Goal: Information Seeking & Learning: Learn about a topic

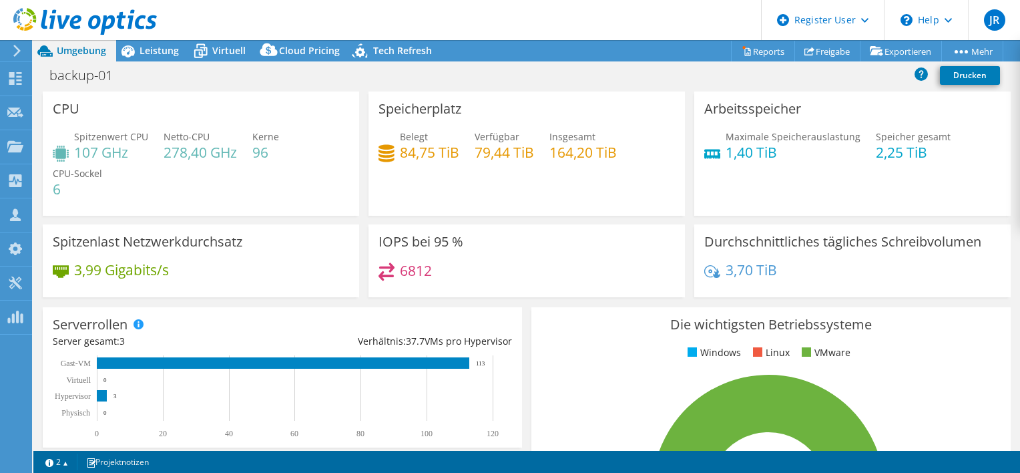
select select "USD"
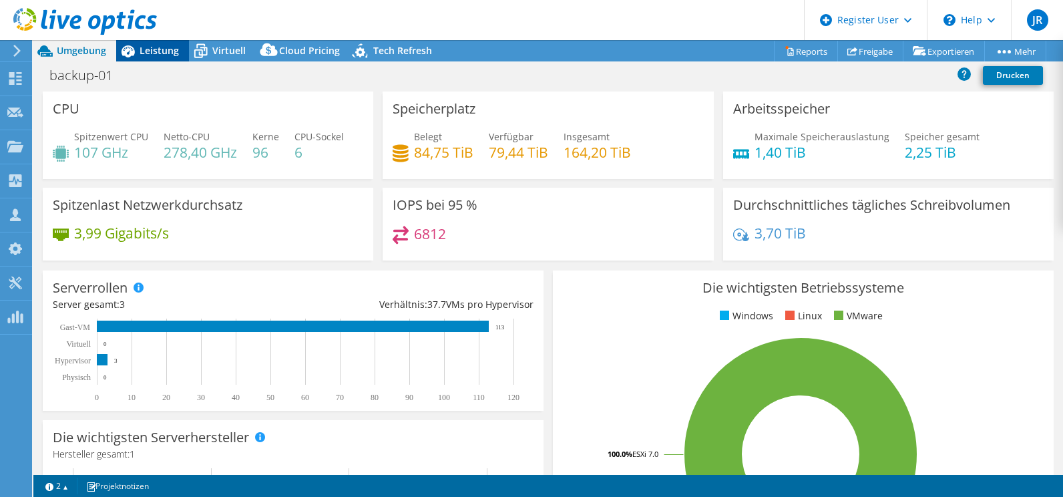
click at [144, 49] on span "Leistung" at bounding box center [159, 50] width 39 height 13
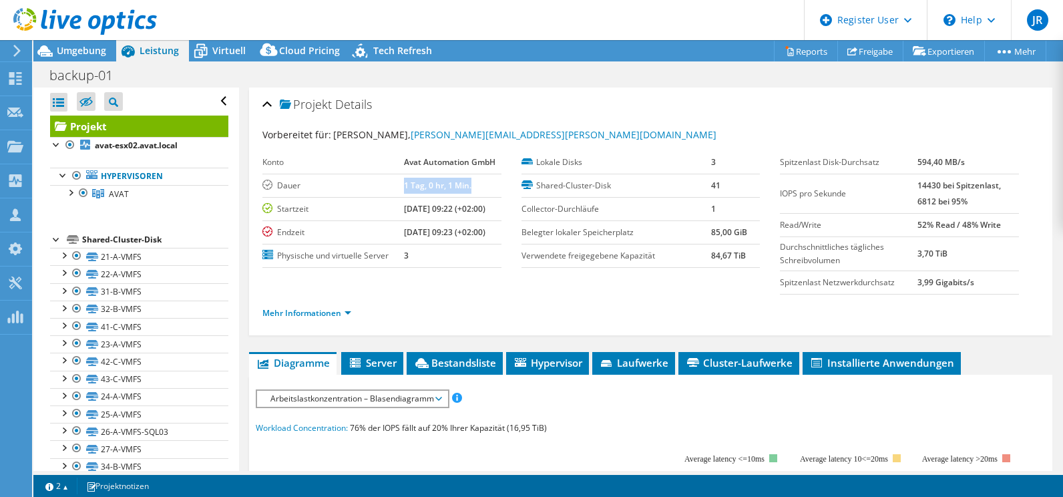
drag, startPoint x: 396, startPoint y: 186, endPoint x: 473, endPoint y: 190, distance: 76.8
click at [473, 190] on tr "Dauer 1 Tag, 0 hr, 1 Min." at bounding box center [381, 185] width 238 height 23
click at [563, 105] on div "Projekt Details" at bounding box center [650, 105] width 776 height 29
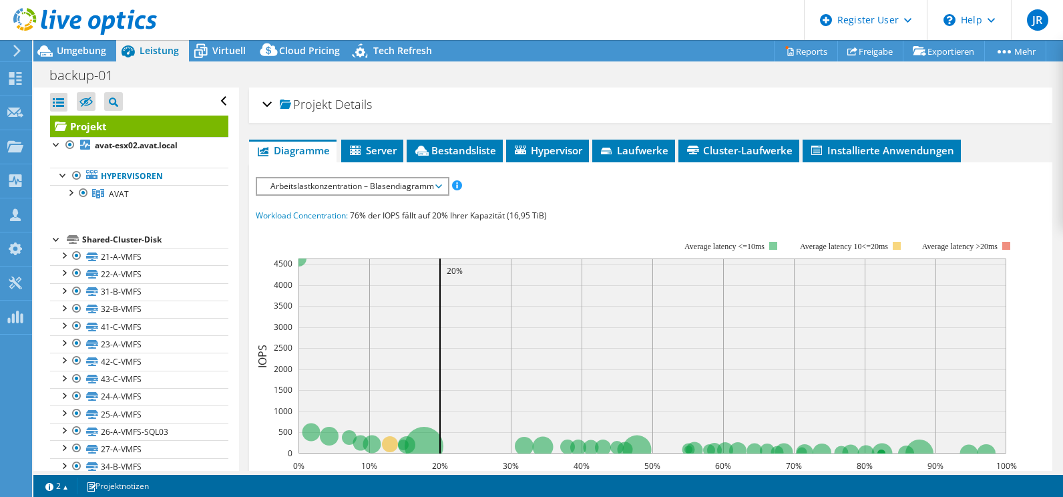
click at [266, 107] on div "Projekt Details" at bounding box center [650, 105] width 776 height 29
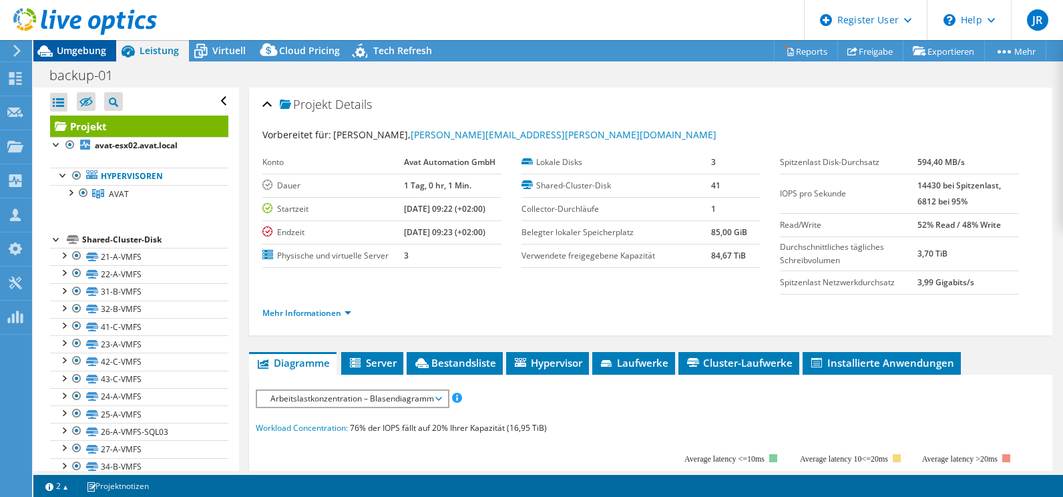
click at [83, 47] on span "Umgebung" at bounding box center [81, 50] width 49 height 13
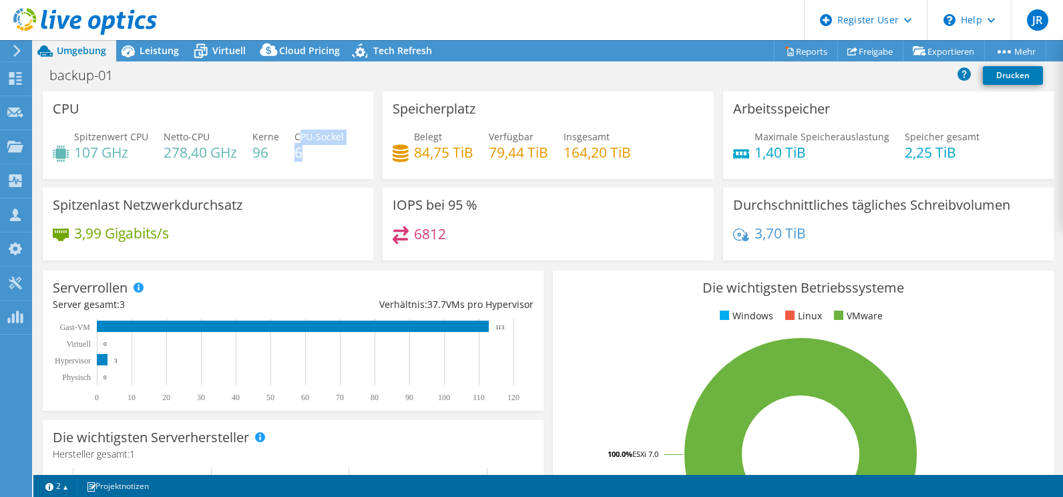
drag, startPoint x: 296, startPoint y: 132, endPoint x: 321, endPoint y: 154, distance: 33.1
click at [321, 154] on div "CPU-Sockel 6" at bounding box center [318, 145] width 49 height 30
drag, startPoint x: 165, startPoint y: 136, endPoint x: 239, endPoint y: 156, distance: 76.8
click at [239, 156] on div "Spitzenwert CPU 107 GHz Netto-CPU 278,40 GHz Kerne 96 CPU-Sockel 6" at bounding box center [208, 151] width 310 height 43
drag, startPoint x: 239, startPoint y: 156, endPoint x: 121, endPoint y: 152, distance: 118.2
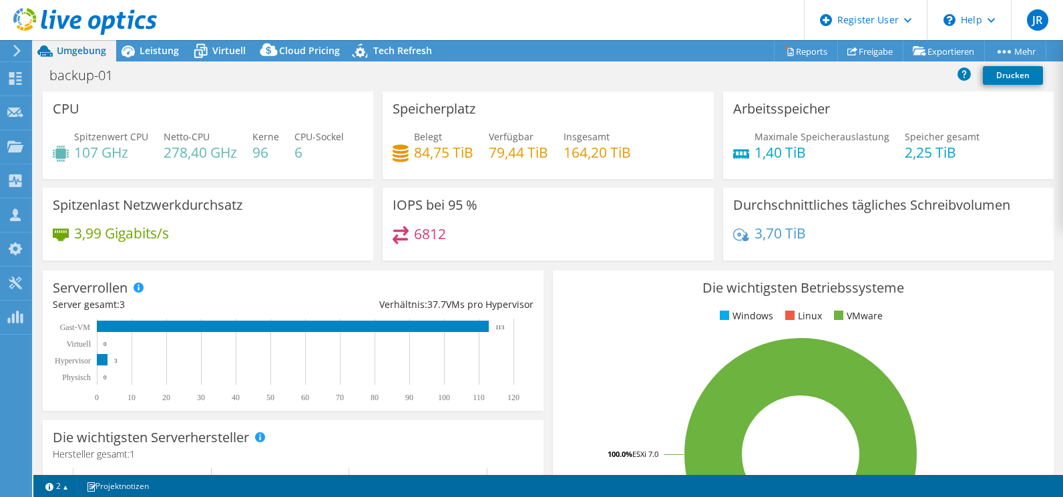
click at [128, 149] on h4 "107 GHz" at bounding box center [111, 152] width 74 height 15
drag, startPoint x: 77, startPoint y: 157, endPoint x: 138, endPoint y: 155, distance: 60.1
click at [138, 155] on h4 "107 GHz" at bounding box center [111, 152] width 74 height 15
click at [172, 162] on div "Spitzenwert CPU 107 GHz Netto-CPU 278,40 GHz Kerne 96 CPU-Sockel 6" at bounding box center [208, 151] width 310 height 43
drag, startPoint x: 74, startPoint y: 148, endPoint x: 144, endPoint y: 150, distance: 70.1
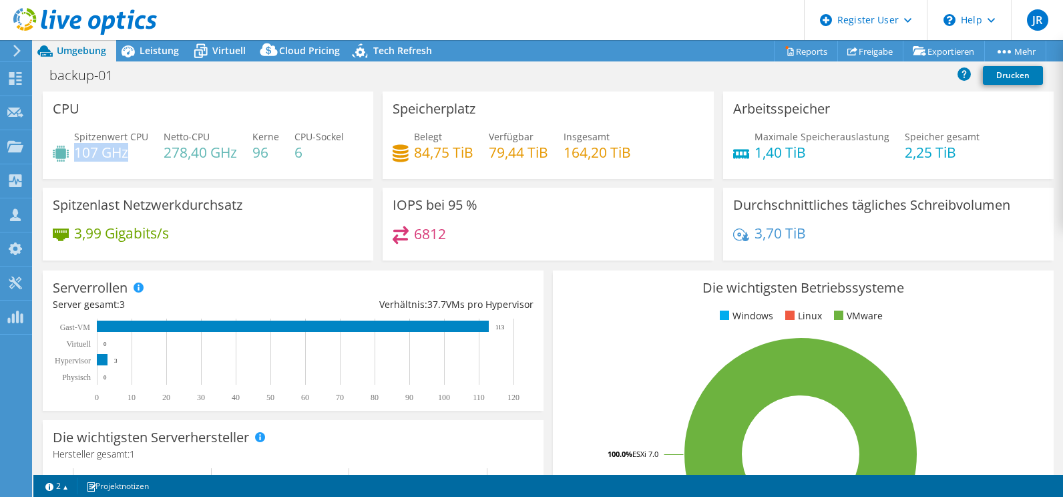
click at [144, 150] on h4 "107 GHz" at bounding box center [111, 152] width 74 height 15
click at [429, 132] on span "Belegt" at bounding box center [428, 136] width 28 height 13
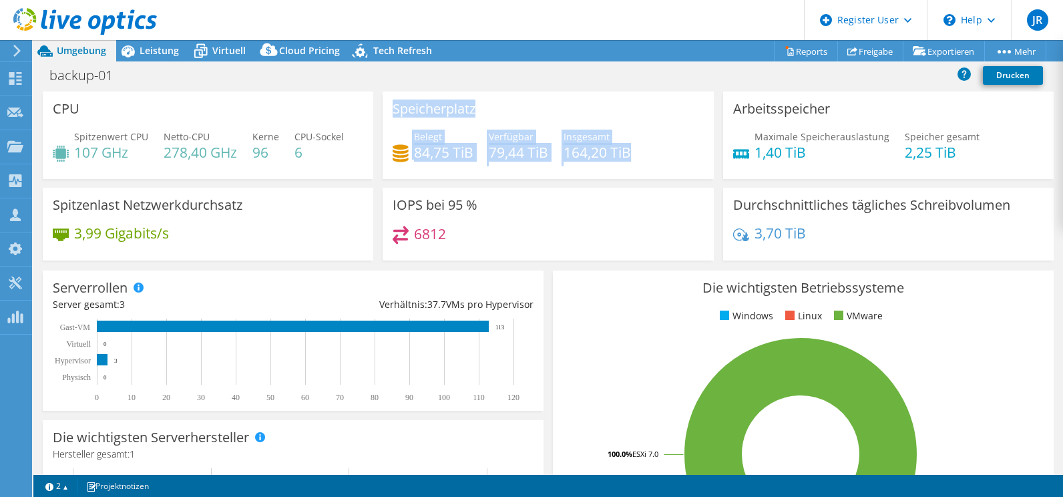
drag, startPoint x: 387, startPoint y: 112, endPoint x: 651, endPoint y: 148, distance: 266.8
click at [651, 148] on div "Speicherplatz Belegt 84,75 TiB Verfügbar 79,44 TiB Insgesamt 164,20 TiB" at bounding box center [548, 134] width 330 height 87
click at [636, 125] on div "Speicherplatz Belegt 84,75 TiB Verfügbar 79,44 TiB Insgesamt 164,20 TiB" at bounding box center [548, 134] width 330 height 87
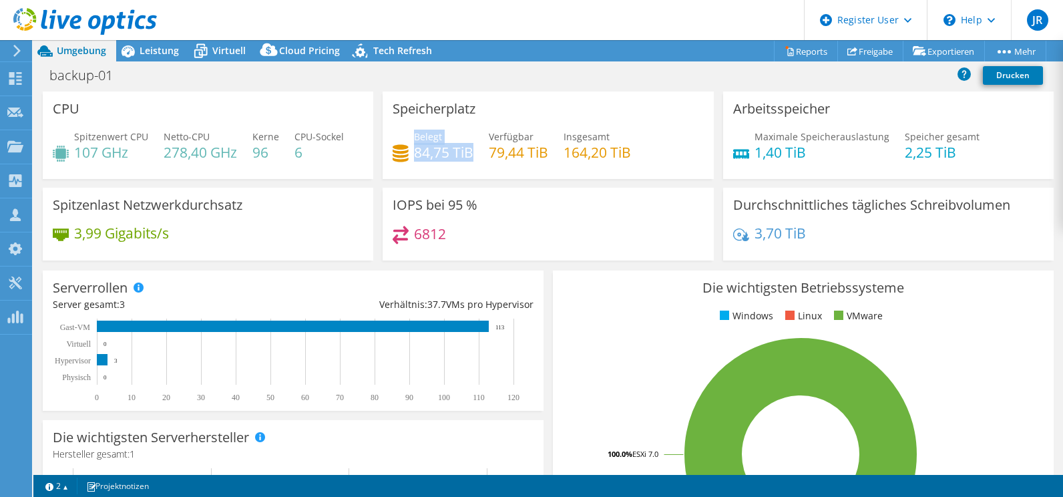
drag, startPoint x: 410, startPoint y: 154, endPoint x: 468, endPoint y: 154, distance: 58.1
click at [468, 154] on div "Belegt 84,75 TiB" at bounding box center [433, 145] width 81 height 30
drag, startPoint x: 468, startPoint y: 154, endPoint x: 646, endPoint y: 155, distance: 178.3
click at [646, 155] on div "Belegt 84,75 TiB Verfügbar 79,44 TiB Insgesamt 164,20 TiB" at bounding box center [548, 151] width 310 height 43
drag, startPoint x: 646, startPoint y: 155, endPoint x: 638, endPoint y: 160, distance: 10.2
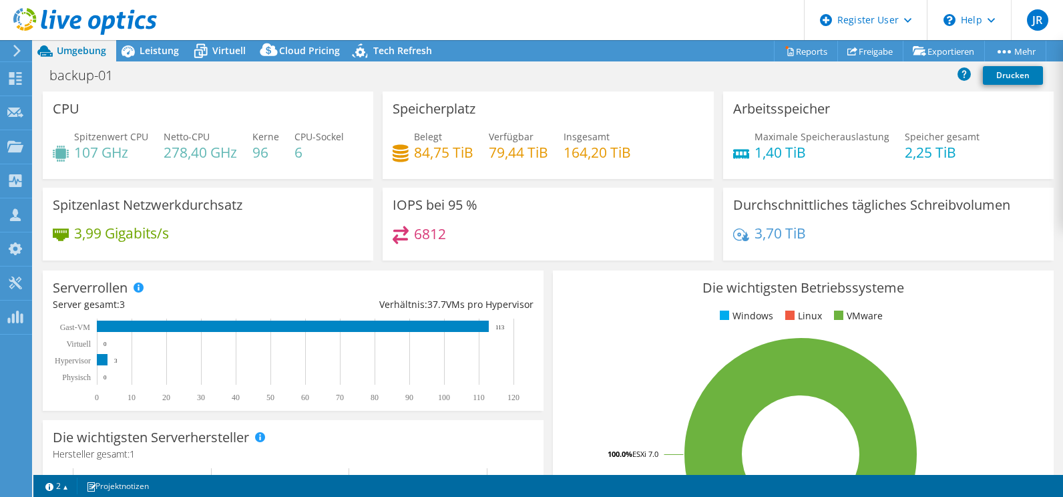
click at [638, 160] on div "Belegt 84,75 TiB Verfügbar 79,44 TiB Insgesamt 164,20 TiB" at bounding box center [548, 151] width 310 height 43
drag, startPoint x: 726, startPoint y: 109, endPoint x: 831, endPoint y: 112, distance: 104.2
click at [831, 112] on div "Arbeitsspeicher Maximale Speicherauslastung 1,40 TiB Speicher gesamt 2,25 TiB" at bounding box center [888, 134] width 330 height 87
drag, startPoint x: 831, startPoint y: 112, endPoint x: 971, endPoint y: 148, distance: 145.2
click at [971, 148] on div "Maximale Speicherauslastung 1,40 TiB Speicher gesamt 2,25 TiB" at bounding box center [888, 151] width 310 height 43
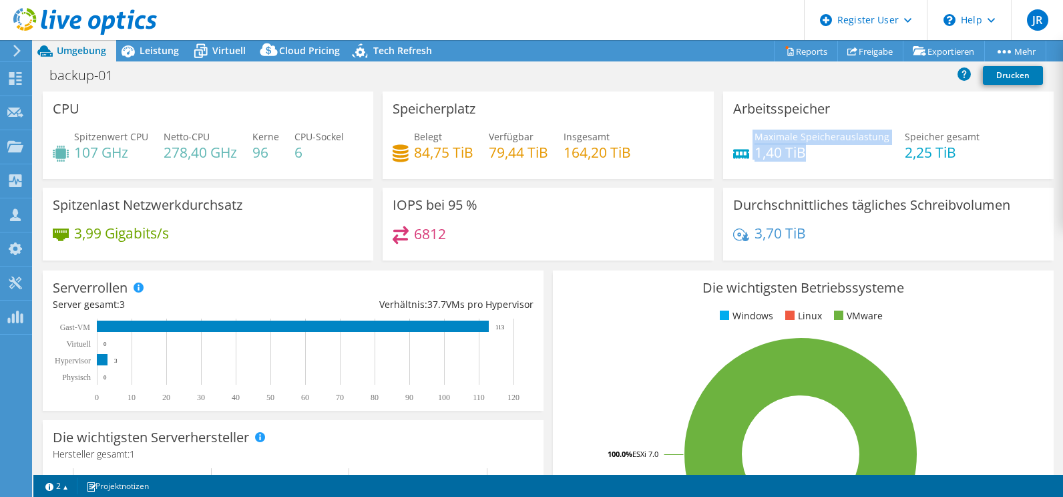
drag, startPoint x: 801, startPoint y: 154, endPoint x: 730, endPoint y: 142, distance: 72.4
click at [733, 142] on div "Maximale Speicherauslastung 1,40 TiB" at bounding box center [811, 145] width 156 height 30
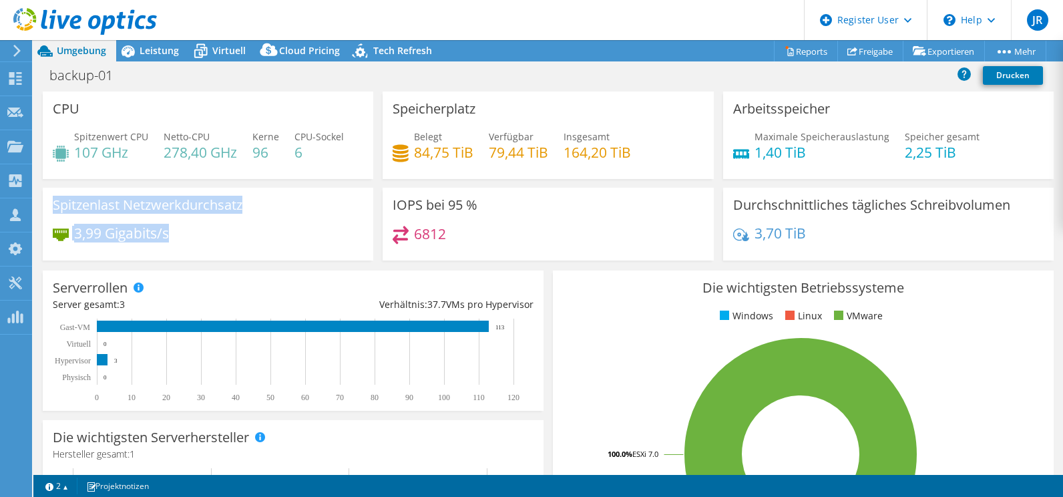
drag, startPoint x: 51, startPoint y: 204, endPoint x: 272, endPoint y: 244, distance: 223.9
click at [272, 244] on div "Spitzenlast Netzwerkdurchsatz 3,99 Gigabits/s" at bounding box center [208, 224] width 330 height 73
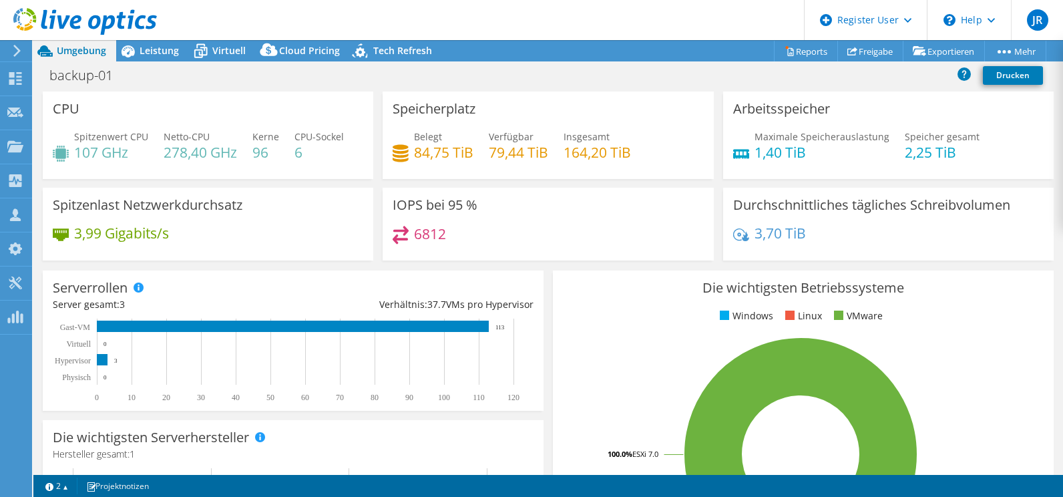
drag, startPoint x: 272, startPoint y: 244, endPoint x: 410, endPoint y: 217, distance: 140.8
click at [410, 217] on div "IOPS bei 95 % 6812" at bounding box center [548, 224] width 330 height 73
drag, startPoint x: 389, startPoint y: 201, endPoint x: 480, endPoint y: 206, distance: 91.6
click at [480, 206] on div "IOPS bei 95 % 6812" at bounding box center [548, 224] width 330 height 73
click at [742, 212] on h3 "Durchschnittliches tägliches Schreibvolumen" at bounding box center [871, 205] width 277 height 15
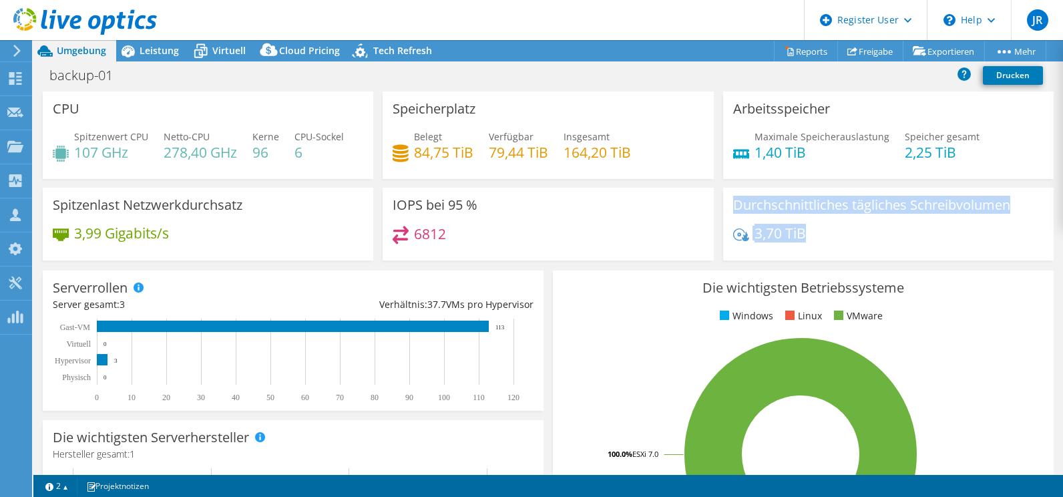
drag, startPoint x: 723, startPoint y: 204, endPoint x: 810, endPoint y: 242, distance: 94.5
click at [810, 242] on div "Durchschnittliches tägliches Schreibvolumen 3,70 TiB" at bounding box center [888, 224] width 330 height 73
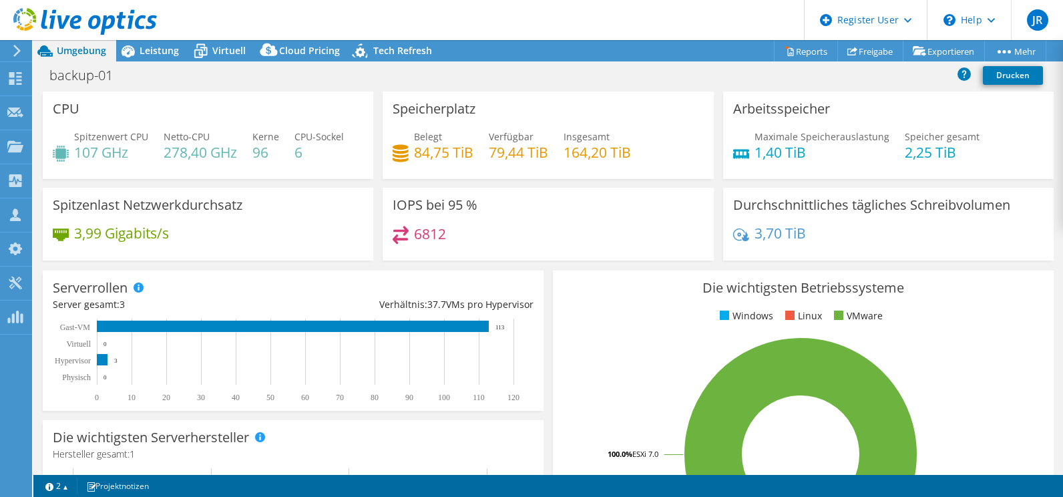
click at [730, 184] on div "Arbeitsspeicher Maximale Speicherauslastung 1,40 TiB Speicher gesamt 2,25 TiB" at bounding box center [888, 139] width 340 height 96
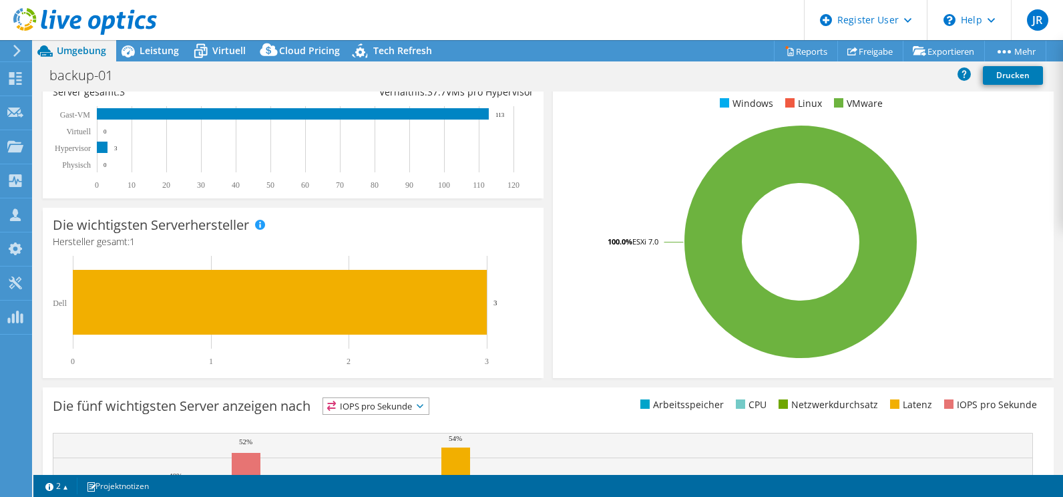
scroll to position [395, 0]
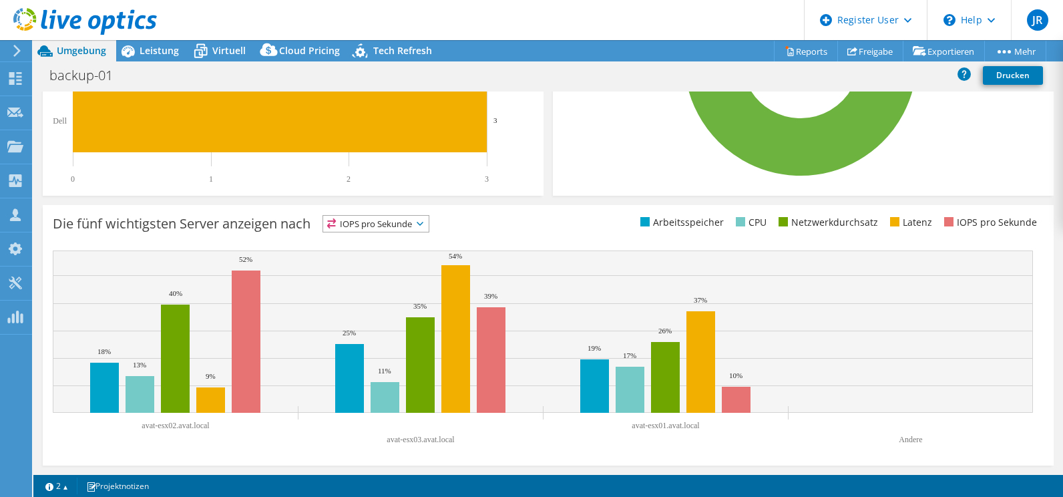
click at [499, 216] on div "Die fünf wichtigsten Server anzeigen nach IOPS pro Sekunde IOPS pro Sekunde" at bounding box center [300, 226] width 495 height 22
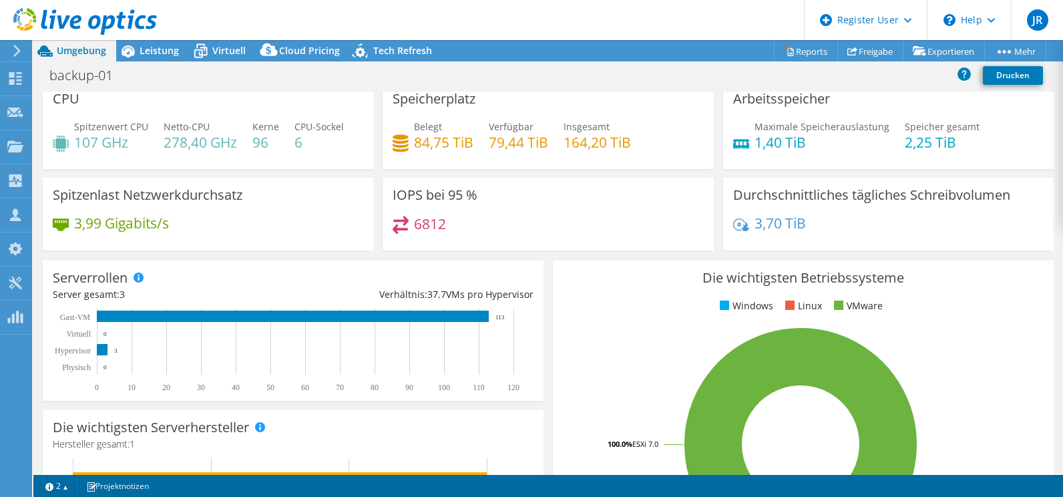
scroll to position [0, 0]
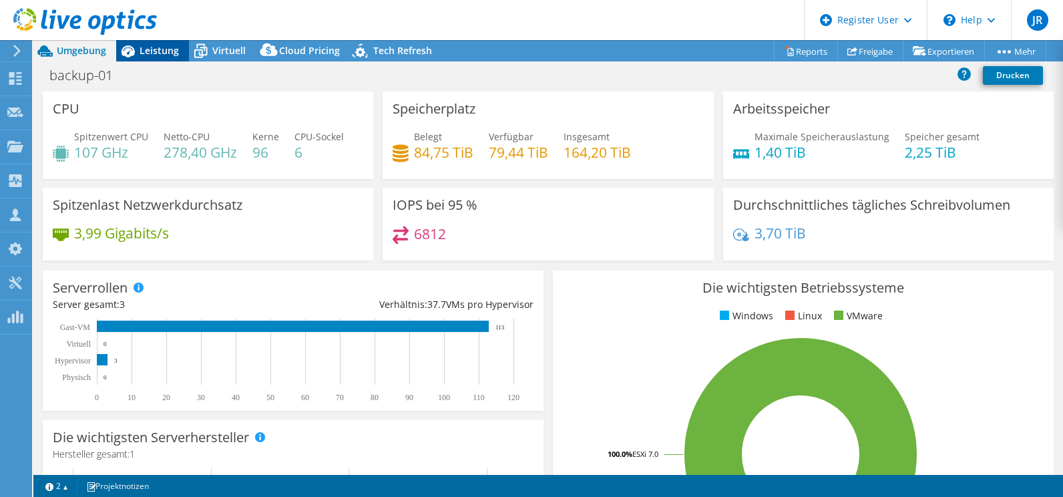
click at [150, 46] on span "Leistung" at bounding box center [159, 50] width 39 height 13
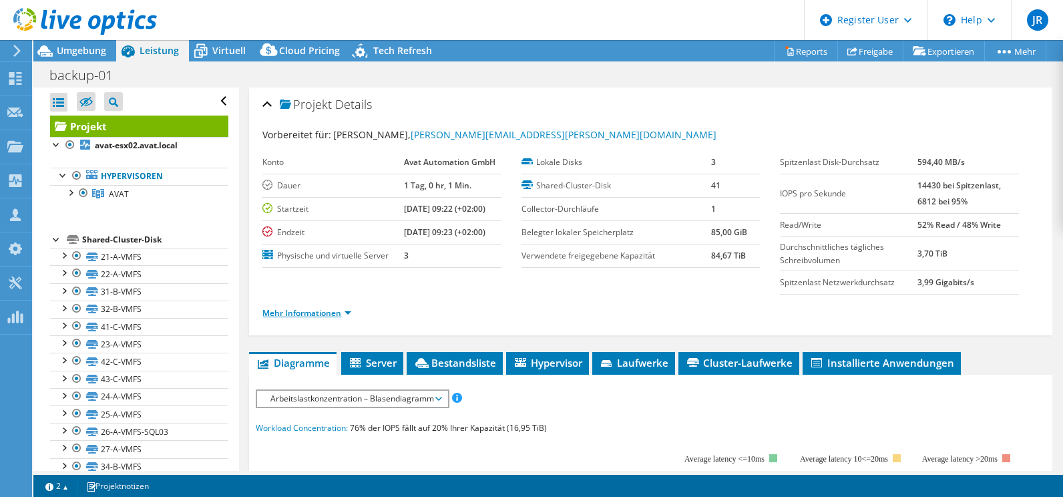
click at [338, 310] on link "Mehr Informationen" at bounding box center [306, 312] width 89 height 11
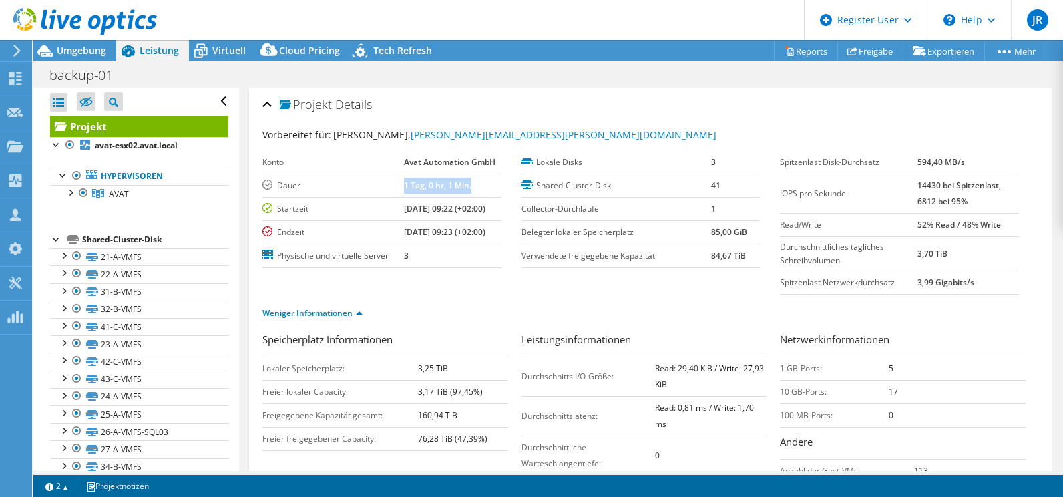
drag, startPoint x: 396, startPoint y: 187, endPoint x: 467, endPoint y: 186, distance: 70.8
click at [467, 186] on tr "Dauer 1 Tag, 0 hr, 1 Min." at bounding box center [381, 185] width 238 height 23
click at [615, 144] on section "Vorbereitet für: Michael Haug, Michael.Haug@avat.de Konto Avat Automation GmbH …" at bounding box center [650, 230] width 776 height 204
drag, startPoint x: 904, startPoint y: 183, endPoint x: 1001, endPoint y: 189, distance: 97.0
click at [1001, 189] on tr "IOPS pro Sekunde 14430 bei Spitzenlast, 6812 bei 95%" at bounding box center [899, 193] width 238 height 39
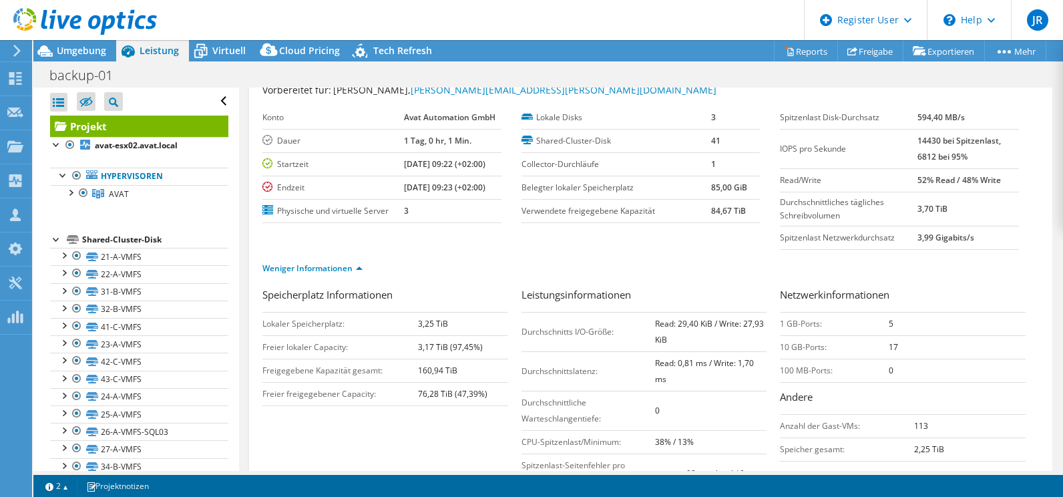
scroll to position [67, 0]
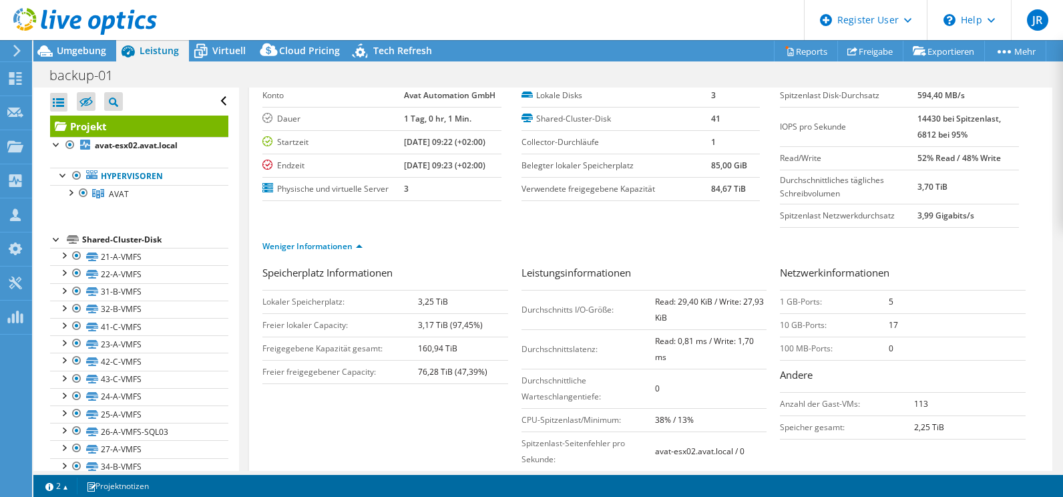
drag, startPoint x: 908, startPoint y: 158, endPoint x: 995, endPoint y: 154, distance: 86.9
click at [995, 154] on tr "Read/Write 52% Read / 48% Write" at bounding box center [899, 157] width 238 height 23
click at [71, 191] on div at bounding box center [69, 191] width 13 height 13
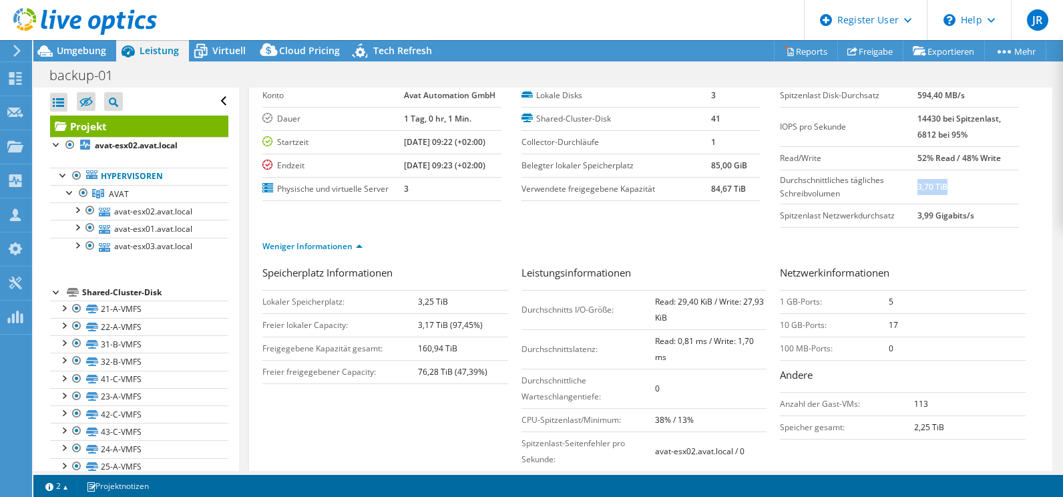
drag, startPoint x: 911, startPoint y: 186, endPoint x: 941, endPoint y: 188, distance: 30.1
click at [941, 188] on td "3,70 TiB" at bounding box center [967, 187] width 101 height 34
drag, startPoint x: 941, startPoint y: 188, endPoint x: 900, endPoint y: 226, distance: 55.7
click at [900, 226] on td "Spitzenlast Netzwerkdurchsatz" at bounding box center [849, 215] width 138 height 23
drag, startPoint x: 915, startPoint y: 210, endPoint x: 935, endPoint y: 206, distance: 21.2
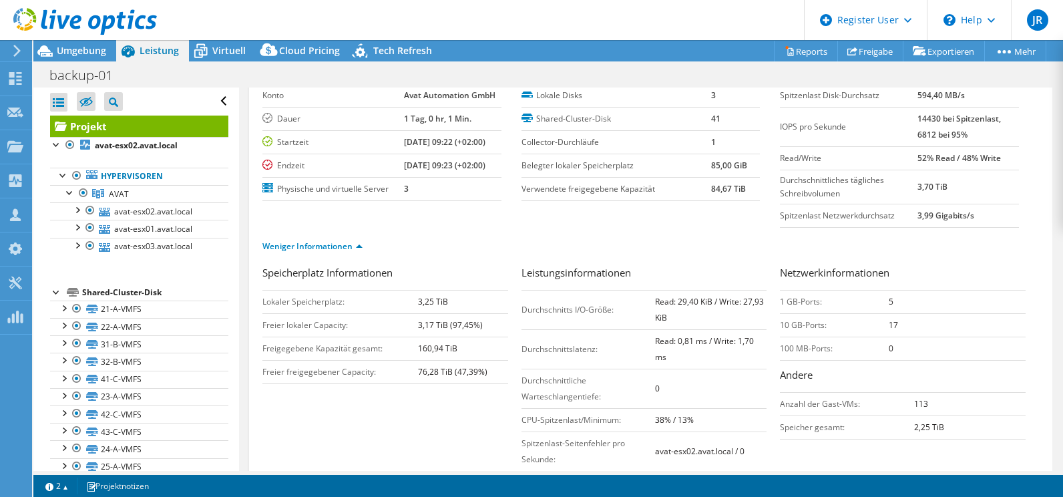
click at [935, 206] on tr "Spitzenlast Netzwerkdurchsatz 3,99 Gigabits/s" at bounding box center [899, 215] width 238 height 23
click at [729, 228] on div "Weniger Informationen" at bounding box center [650, 246] width 776 height 37
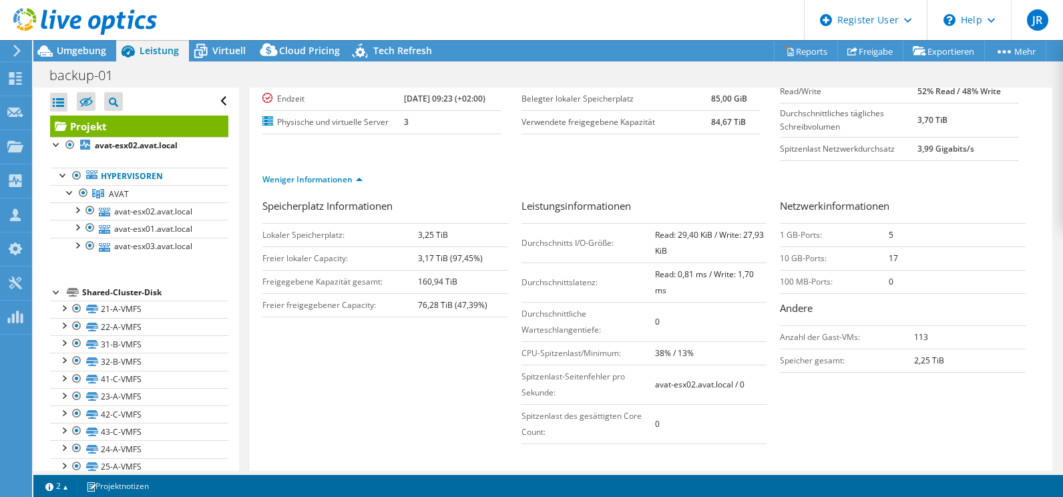
scroll to position [200, 0]
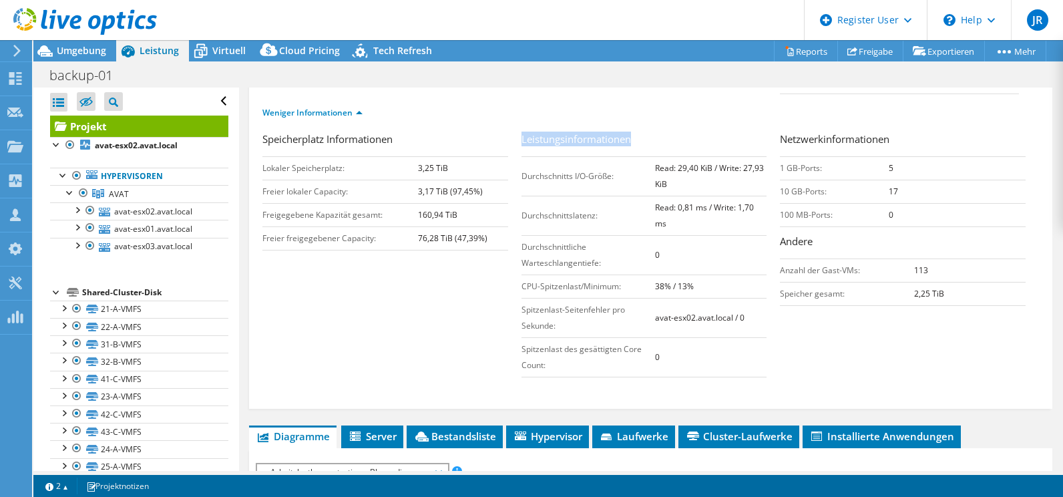
drag, startPoint x: 519, startPoint y: 141, endPoint x: 647, endPoint y: 149, distance: 128.4
click at [647, 149] on h3 "Leistungsinformationen" at bounding box center [644, 141] width 246 height 18
drag, startPoint x: 647, startPoint y: 149, endPoint x: 657, endPoint y: 172, distance: 24.8
click at [657, 172] on b "Read: 29,40 KiB / Write: 27,93 KiB" at bounding box center [709, 175] width 109 height 27
drag, startPoint x: 878, startPoint y: 190, endPoint x: 891, endPoint y: 192, distance: 13.4
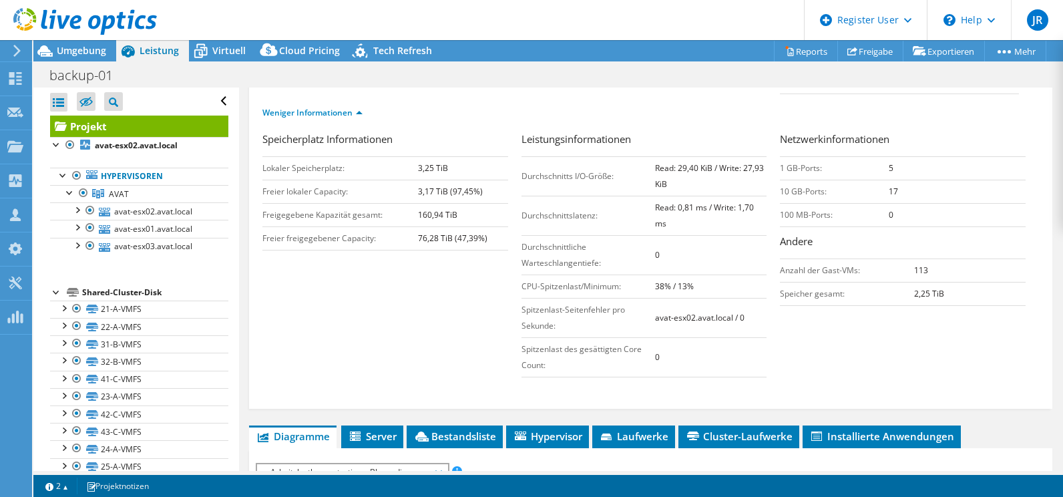
click at [891, 192] on tr "10 GB-Ports: 17" at bounding box center [903, 191] width 246 height 23
drag, startPoint x: 881, startPoint y: 168, endPoint x: 892, endPoint y: 168, distance: 11.4
click at [892, 168] on td "5" at bounding box center [957, 167] width 137 height 23
drag, startPoint x: 892, startPoint y: 168, endPoint x: 893, endPoint y: 192, distance: 24.7
click at [893, 192] on td "17" at bounding box center [957, 191] width 137 height 23
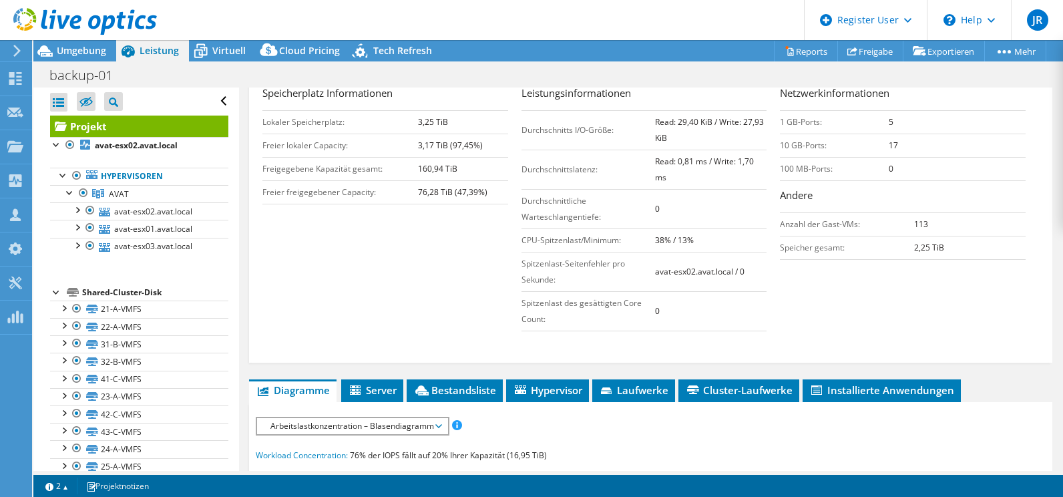
scroll to position [334, 0]
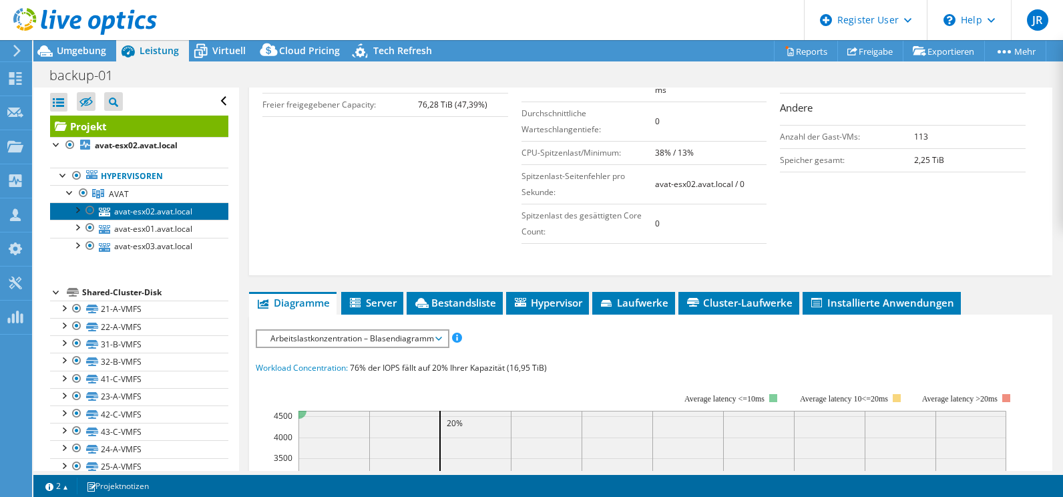
click at [156, 207] on link "avat-esx02.avat.local" at bounding box center [139, 210] width 178 height 17
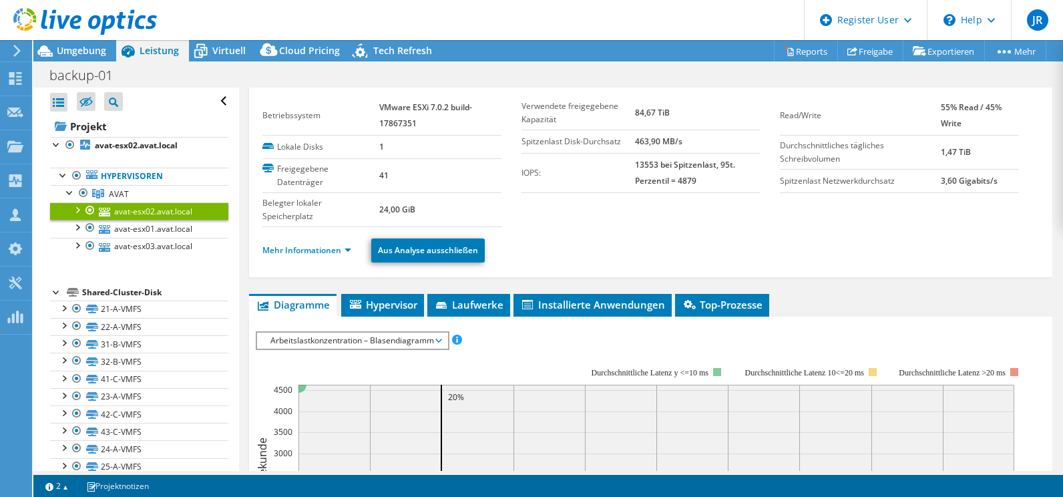
scroll to position [0, 0]
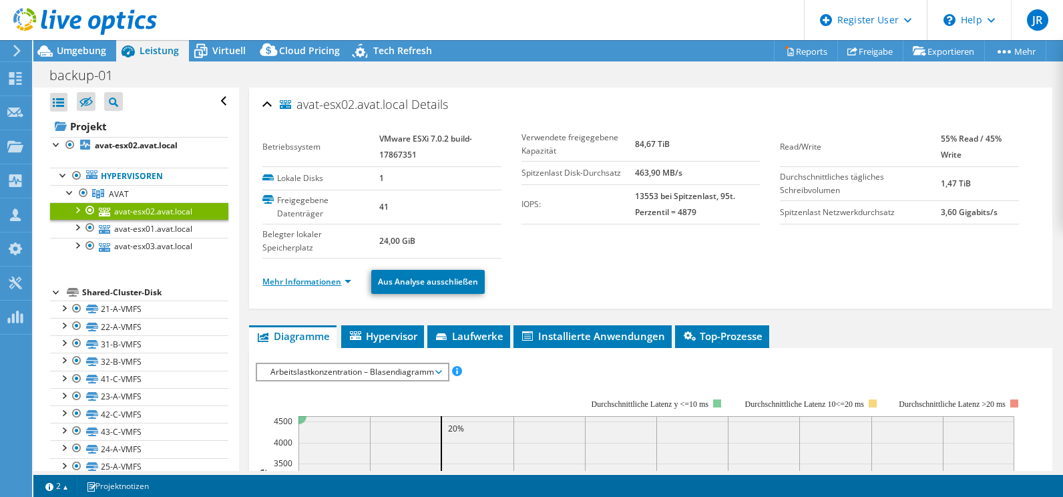
click at [301, 277] on link "Mehr Informationen" at bounding box center [306, 281] width 89 height 11
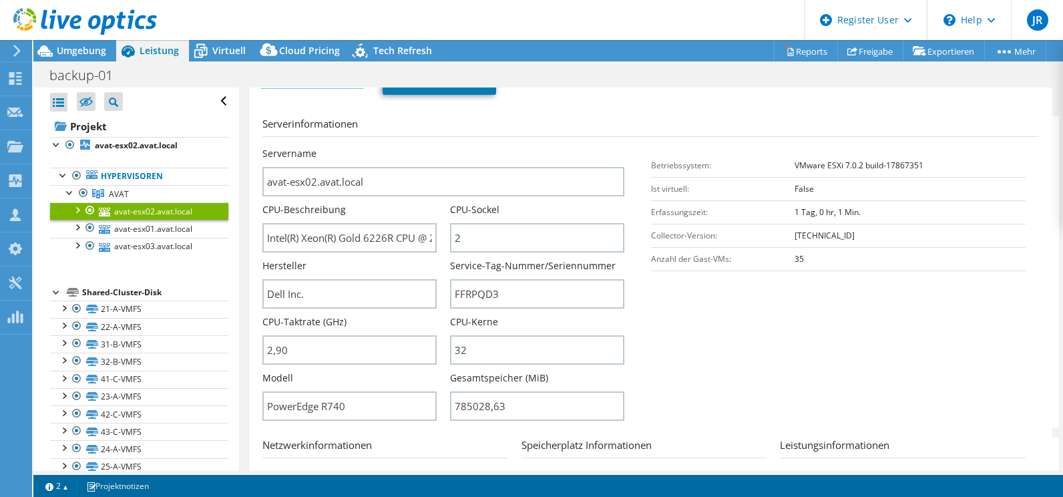
scroll to position [200, 0]
click at [473, 291] on input "FFRPQD3" at bounding box center [537, 292] width 174 height 29
click at [796, 346] on section "Serverinformationen Servername avat-esx02.avat.local CPU-Beschreibung Intel(R) …" at bounding box center [653, 270] width 783 height 311
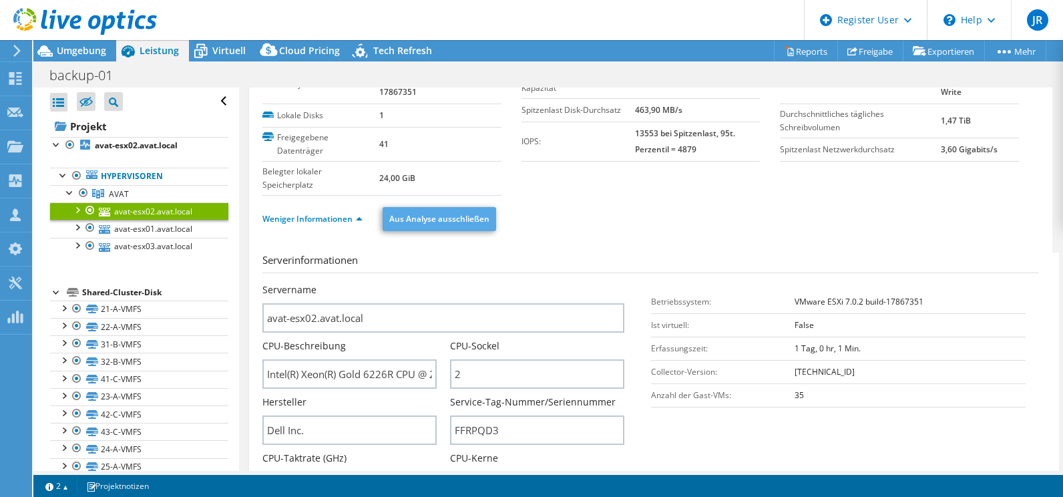
scroll to position [0, 0]
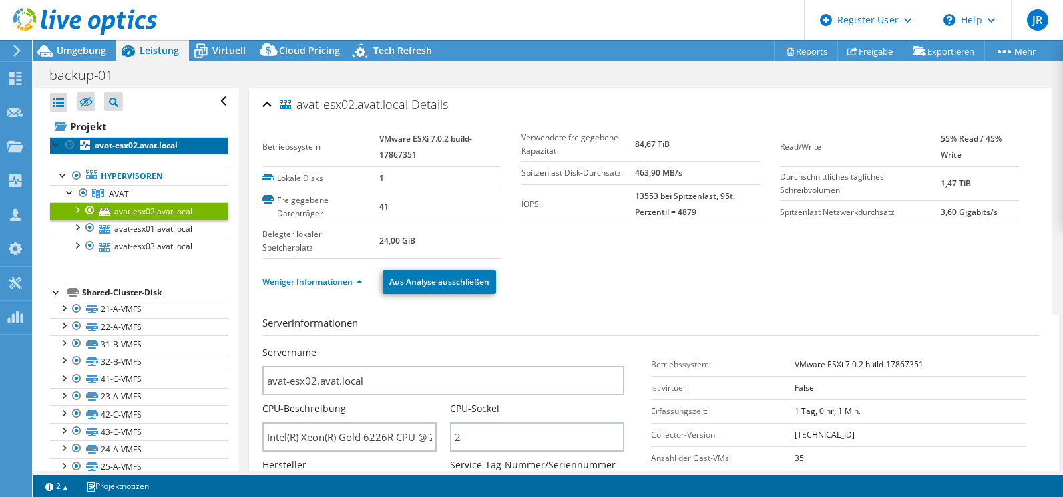
click at [122, 148] on b "avat-esx02.avat.local" at bounding box center [136, 145] width 83 height 11
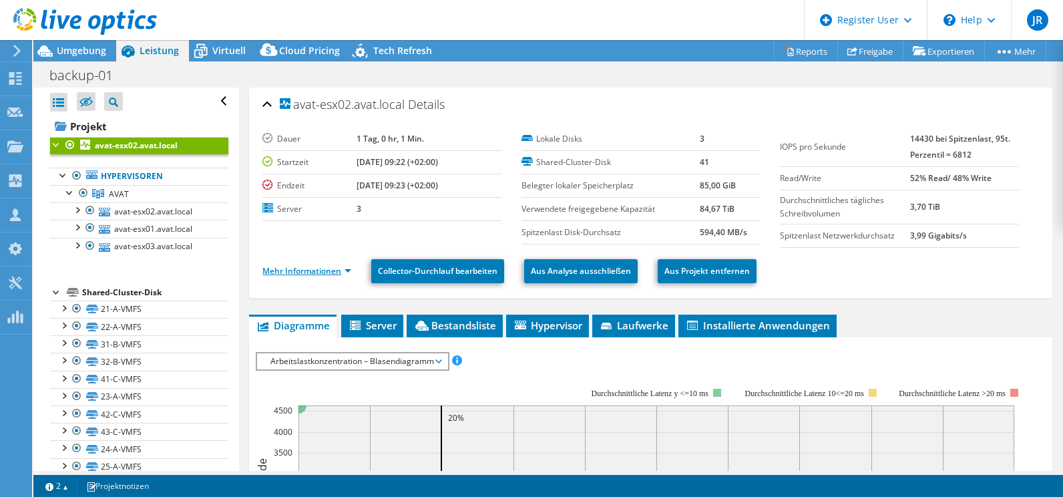
click at [318, 268] on link "Mehr Informationen" at bounding box center [306, 270] width 89 height 11
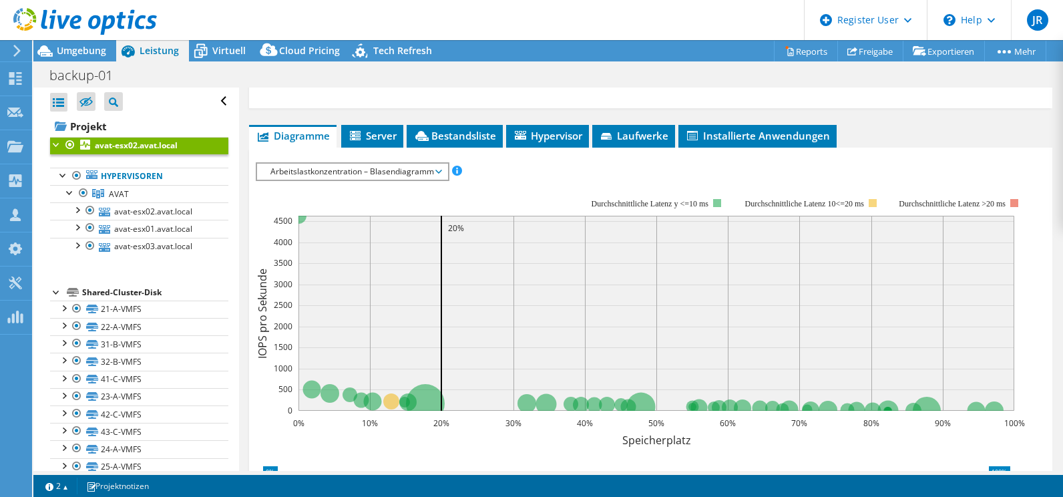
scroll to position [601, 0]
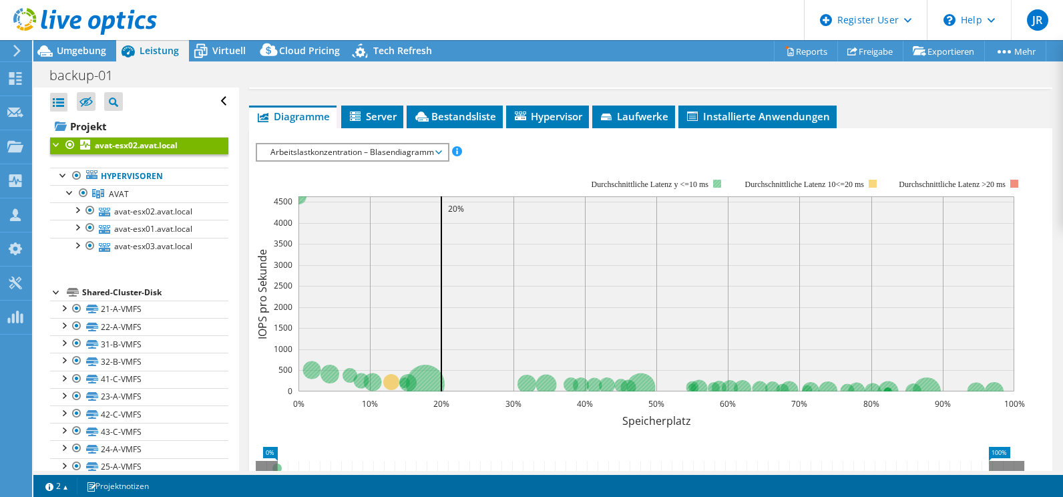
drag, startPoint x: 586, startPoint y: 180, endPoint x: 661, endPoint y: 180, distance: 75.4
click at [661, 180] on tspan "Durchschnittliche Latenz y <=10 ms" at bounding box center [651, 184] width 118 height 9
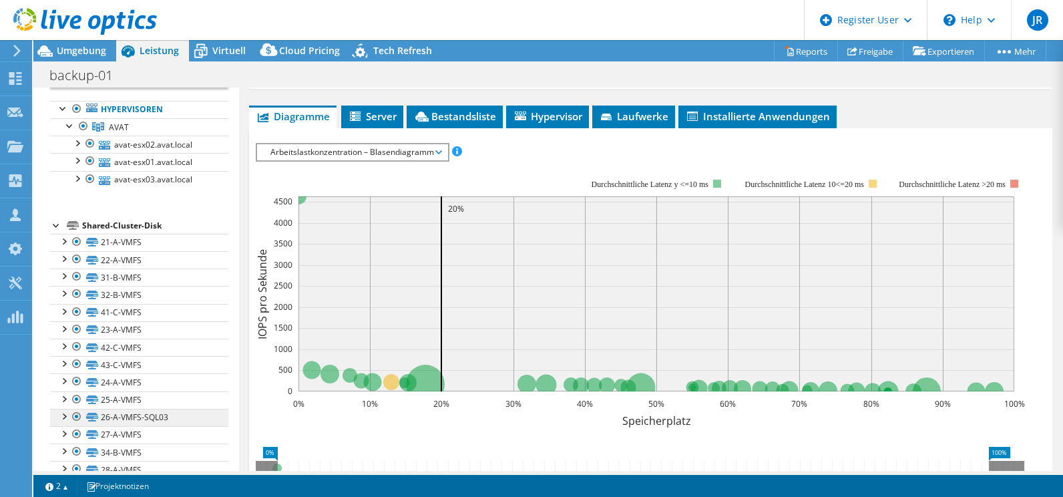
scroll to position [200, 0]
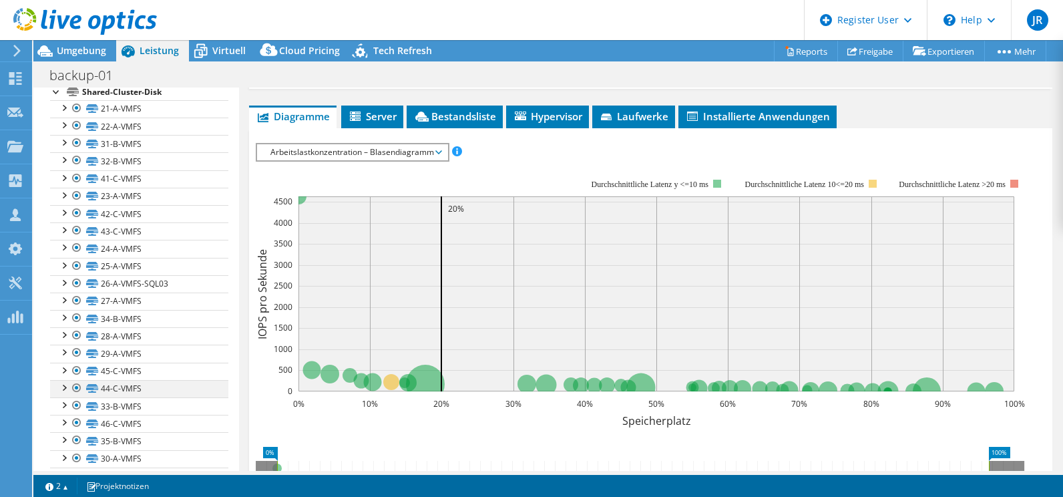
click at [61, 389] on div at bounding box center [63, 386] width 13 height 13
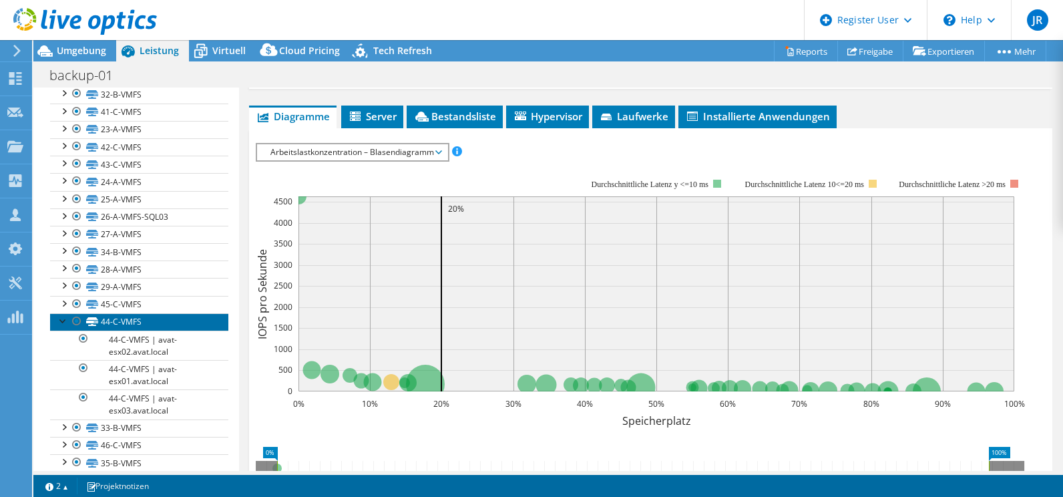
click at [139, 319] on link "44-C-VMFS" at bounding box center [139, 321] width 178 height 17
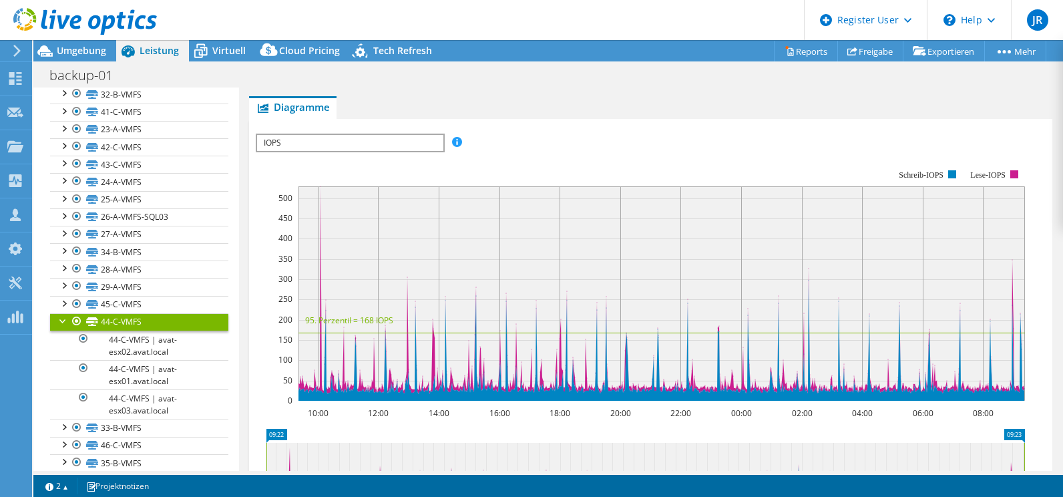
scroll to position [325, 0]
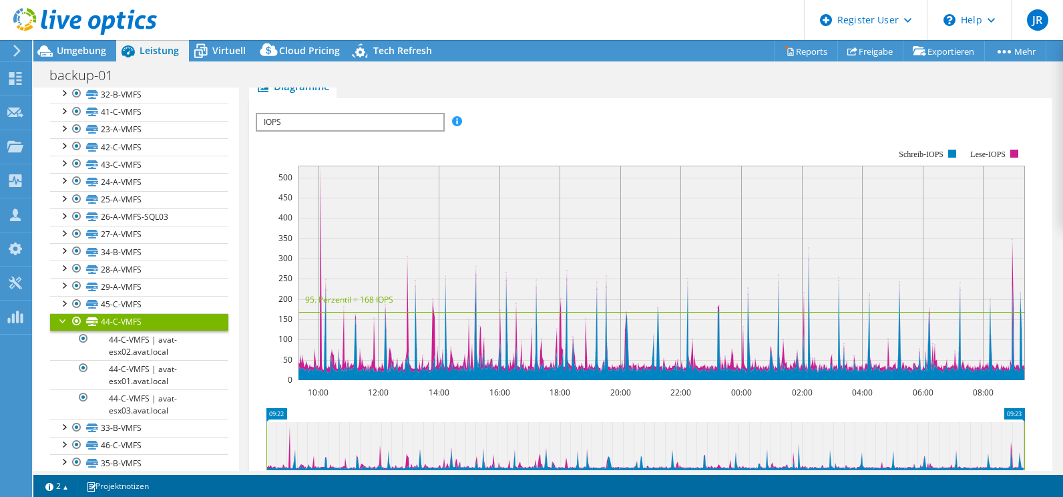
click at [61, 322] on div at bounding box center [63, 319] width 13 height 13
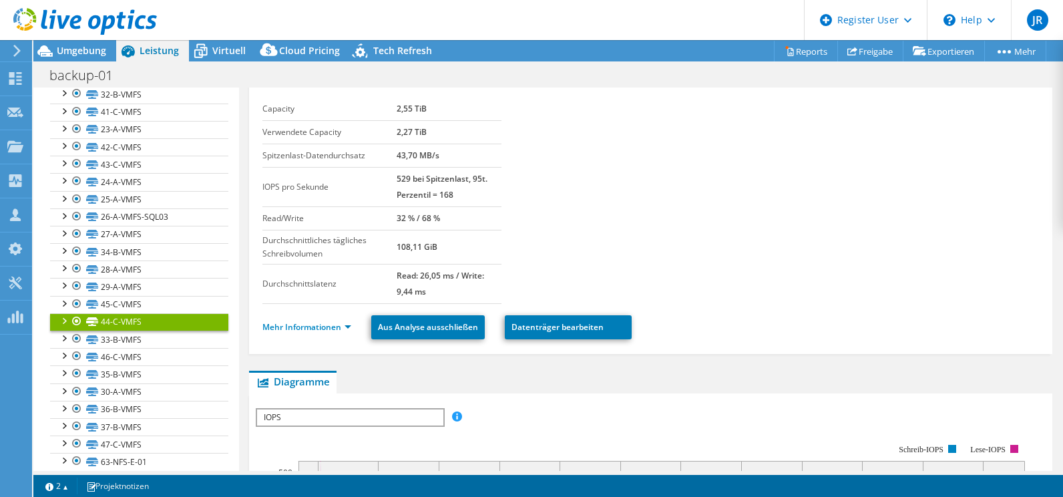
scroll to position [0, 0]
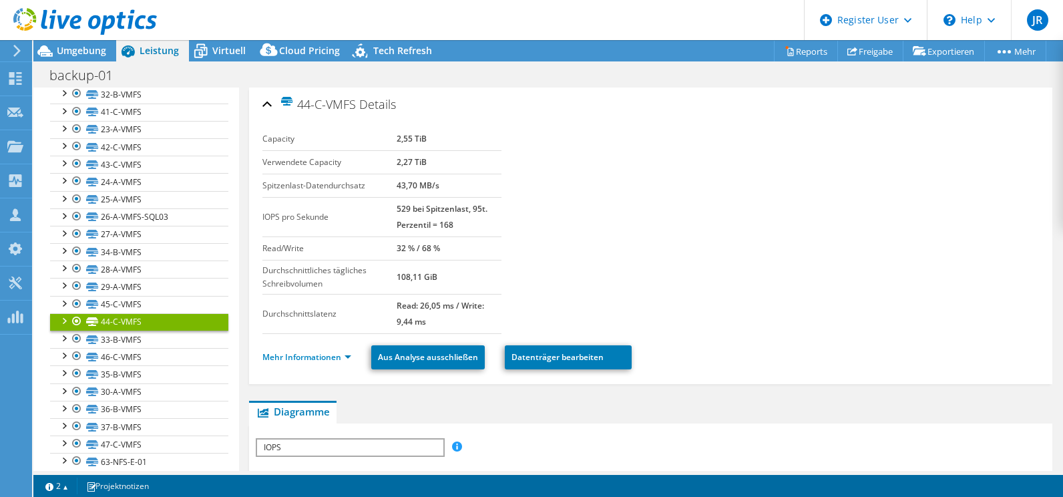
click at [268, 104] on div "44-C-VMFS Details" at bounding box center [650, 105] width 776 height 29
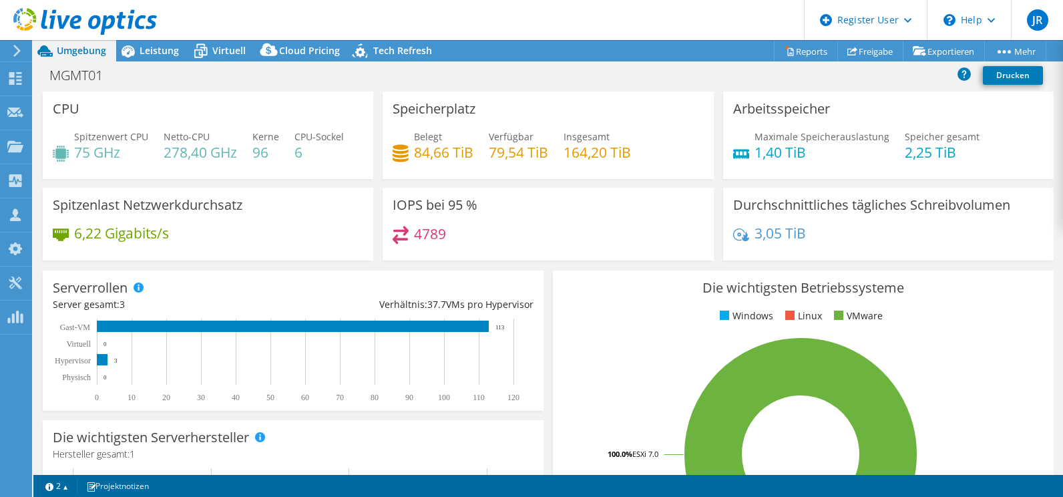
select select "USD"
drag, startPoint x: 153, startPoint y: 39, endPoint x: 153, endPoint y: 46, distance: 7.3
click at [153, 39] on div at bounding box center [78, 22] width 157 height 45
click at [154, 47] on span "Leistung" at bounding box center [159, 50] width 39 height 13
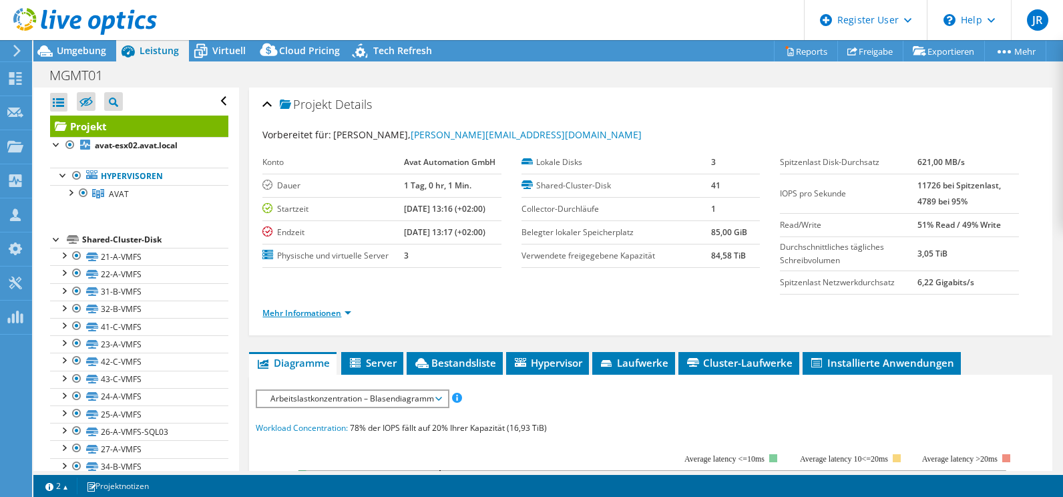
click at [321, 313] on link "Mehr Informationen" at bounding box center [306, 312] width 89 height 11
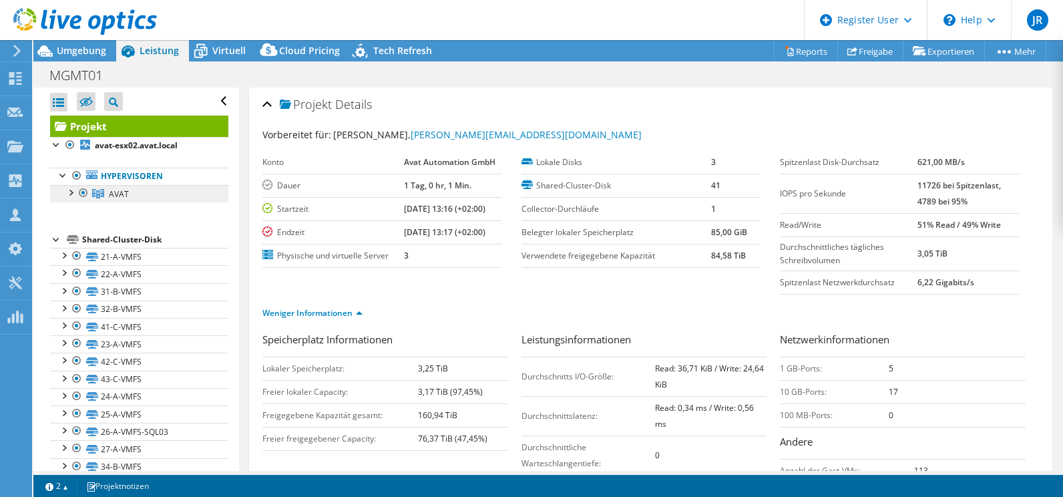
click at [123, 186] on link "AVAT" at bounding box center [139, 193] width 178 height 17
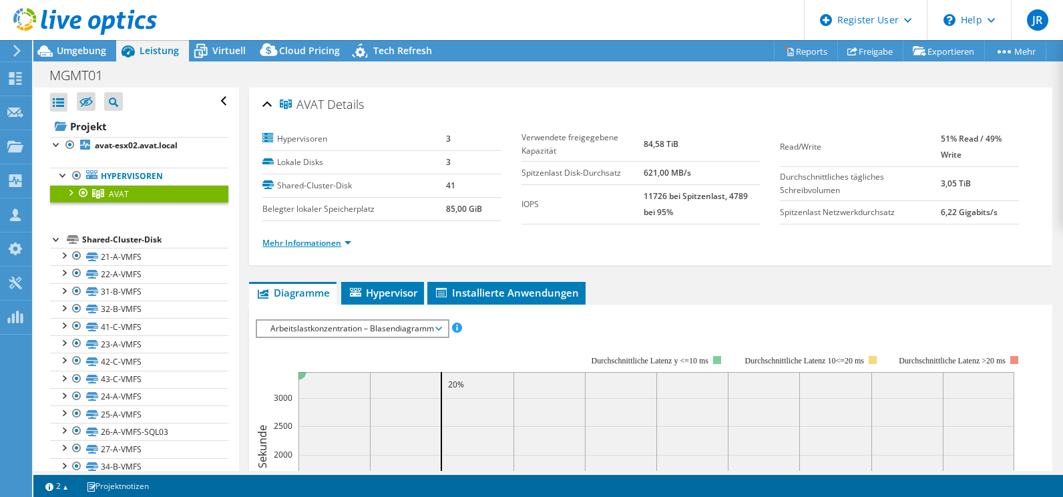
click at [327, 239] on link "Mehr Informationen" at bounding box center [306, 242] width 89 height 11
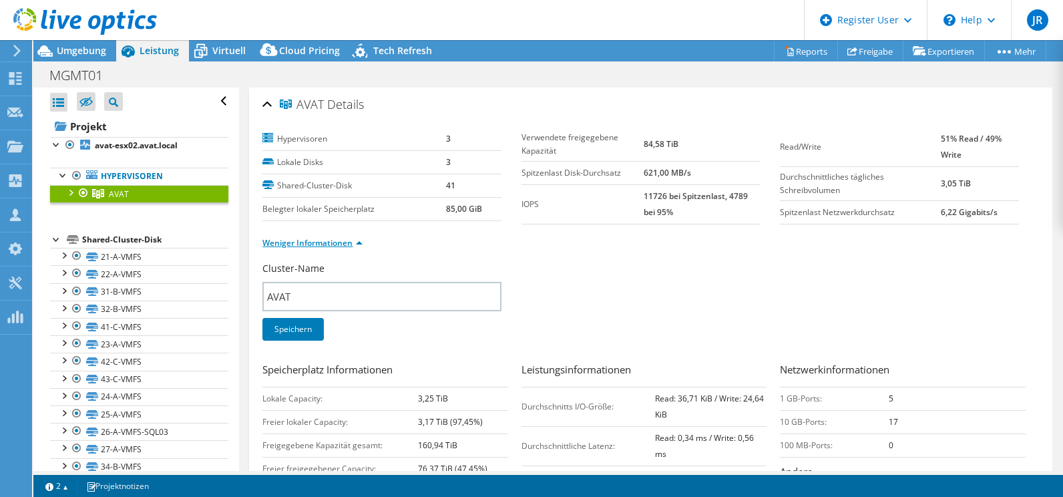
click at [355, 240] on link "Weniger Informationen" at bounding box center [312, 242] width 100 height 11
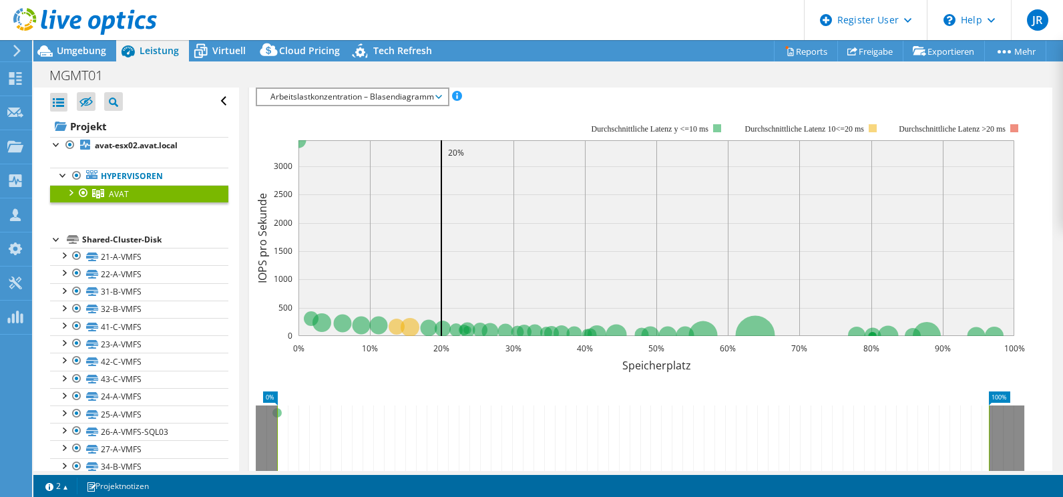
scroll to position [200, 0]
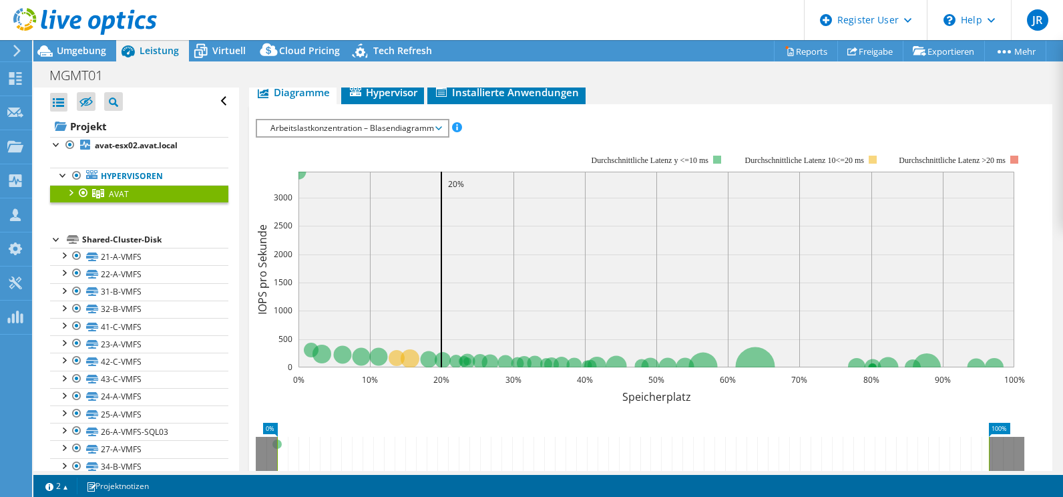
click at [442, 128] on span "Arbeitslastkonzentration – Blasendiagramm" at bounding box center [352, 128] width 190 height 16
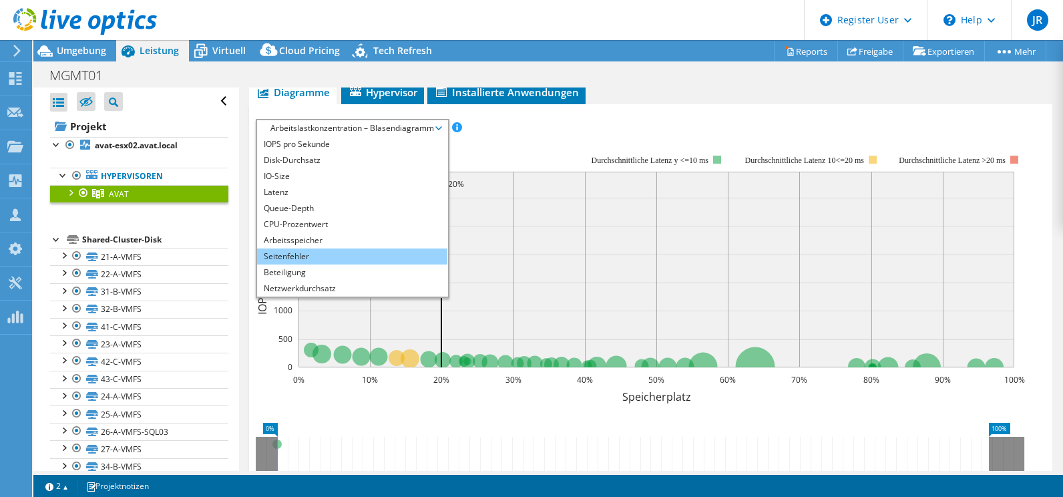
scroll to position [48, 0]
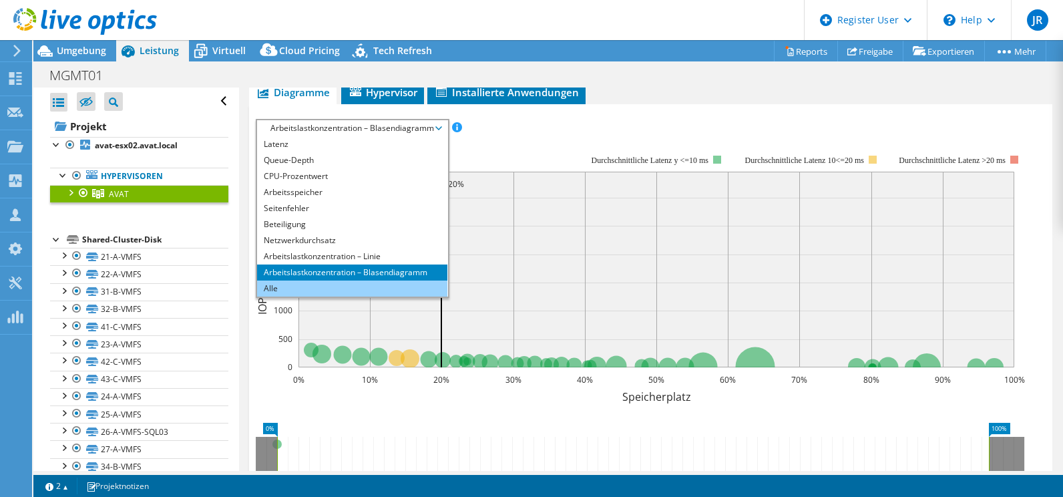
click at [265, 283] on li "Alle" at bounding box center [352, 288] width 190 height 16
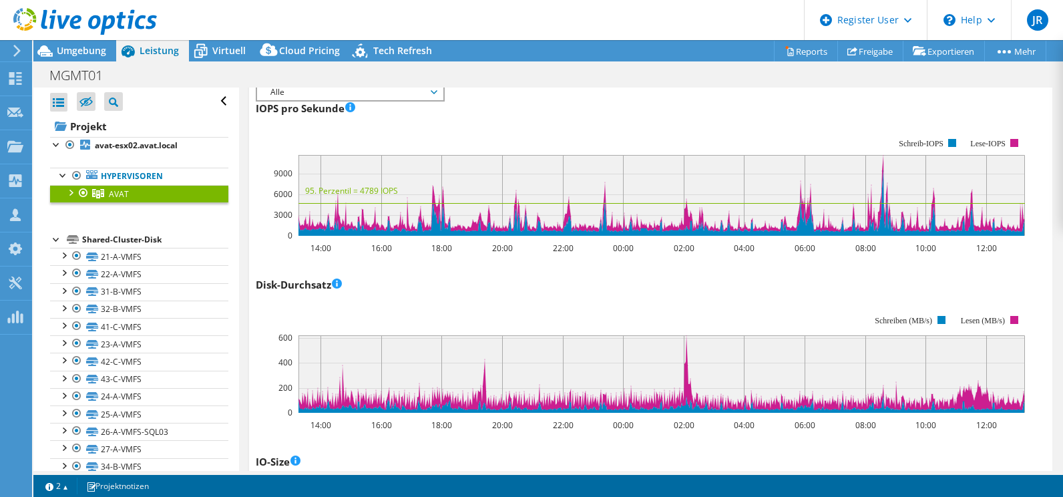
scroll to position [0, 0]
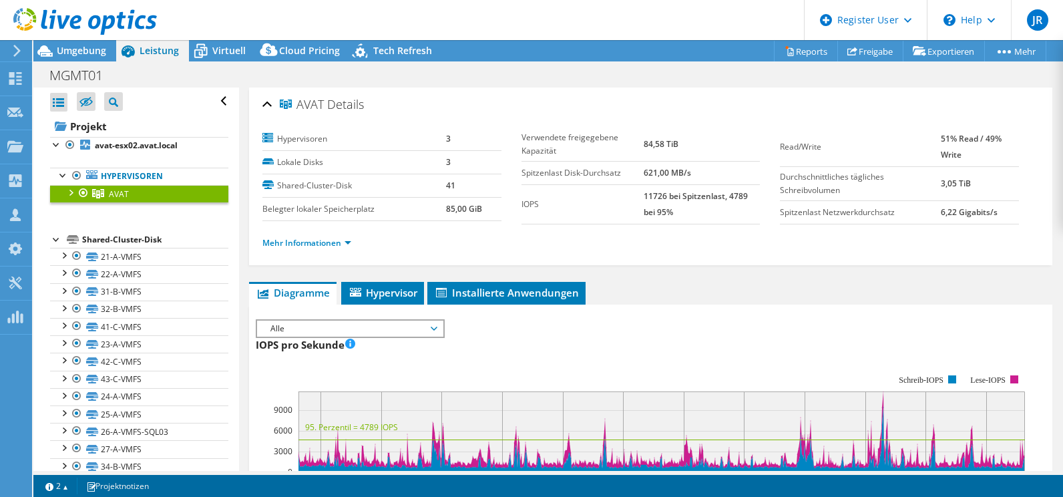
click at [440, 326] on span "Alle" at bounding box center [349, 328] width 185 height 16
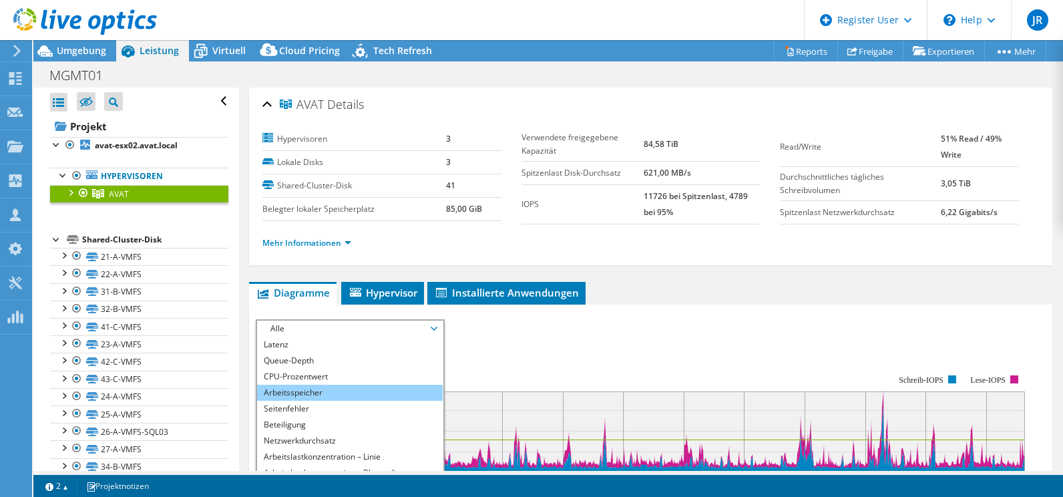
scroll to position [267, 0]
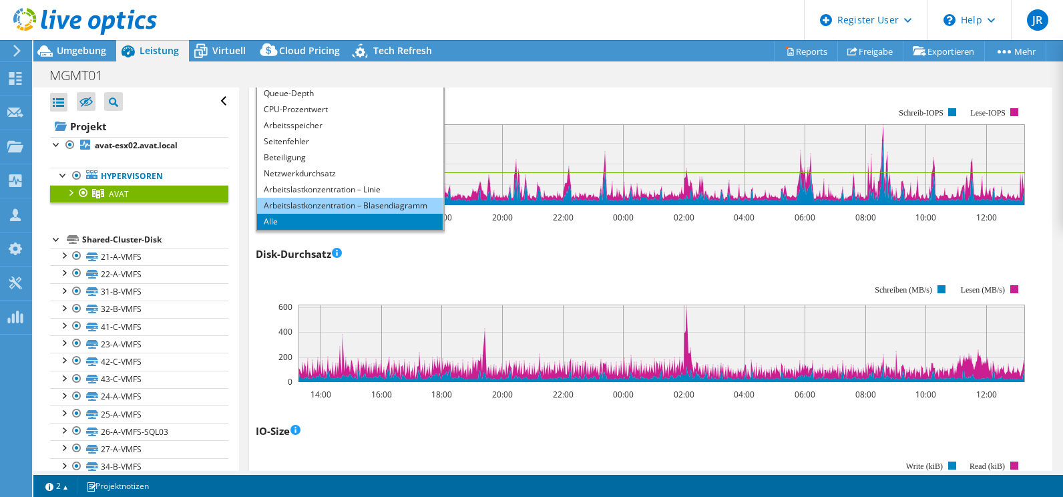
click at [271, 206] on li "Arbeitslastkonzentration – Blasendiagramm" at bounding box center [349, 206] width 185 height 16
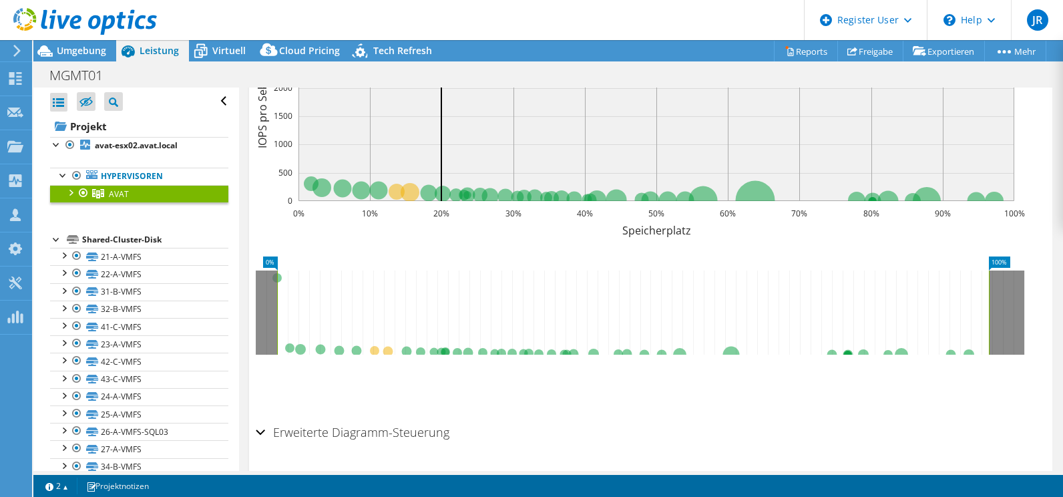
scroll to position [401, 0]
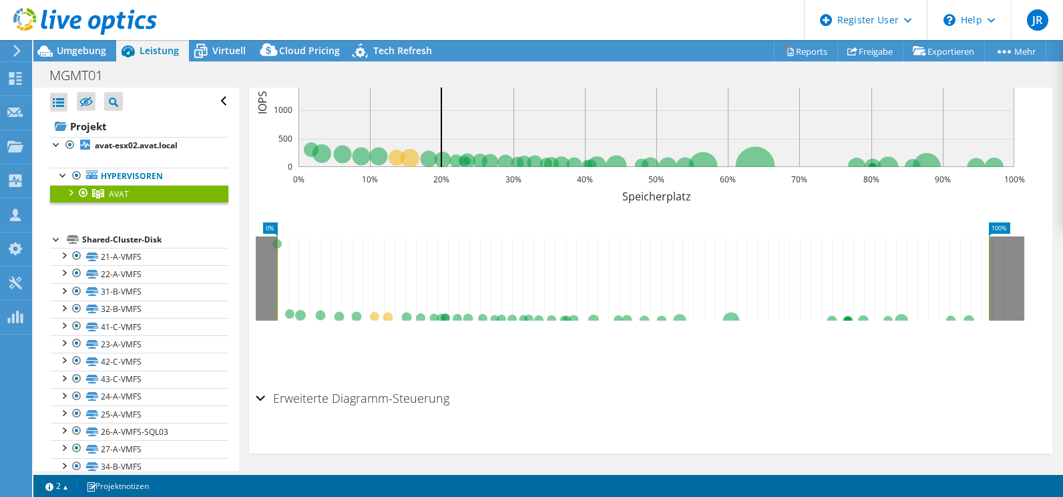
click at [263, 395] on div "Erweiterte Diagramm-Steuerung" at bounding box center [651, 399] width 790 height 29
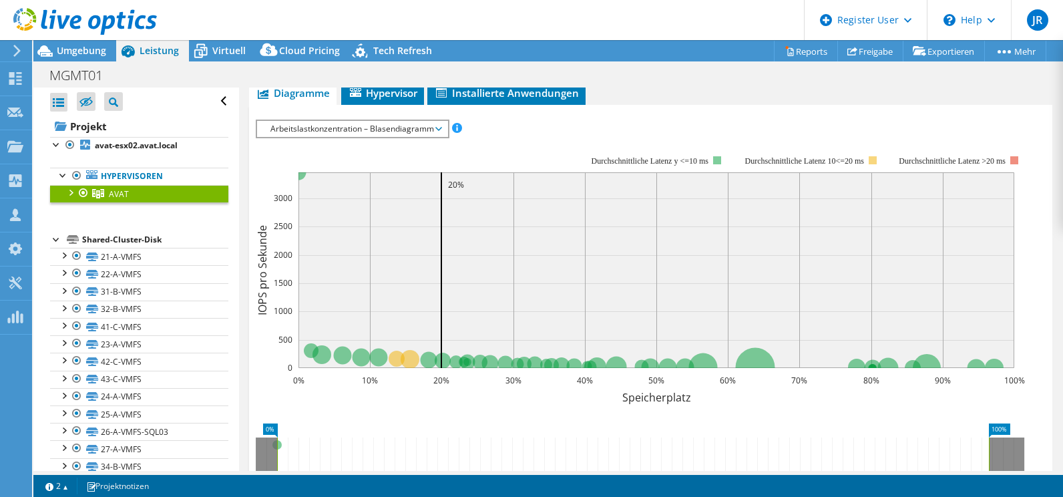
scroll to position [193, 0]
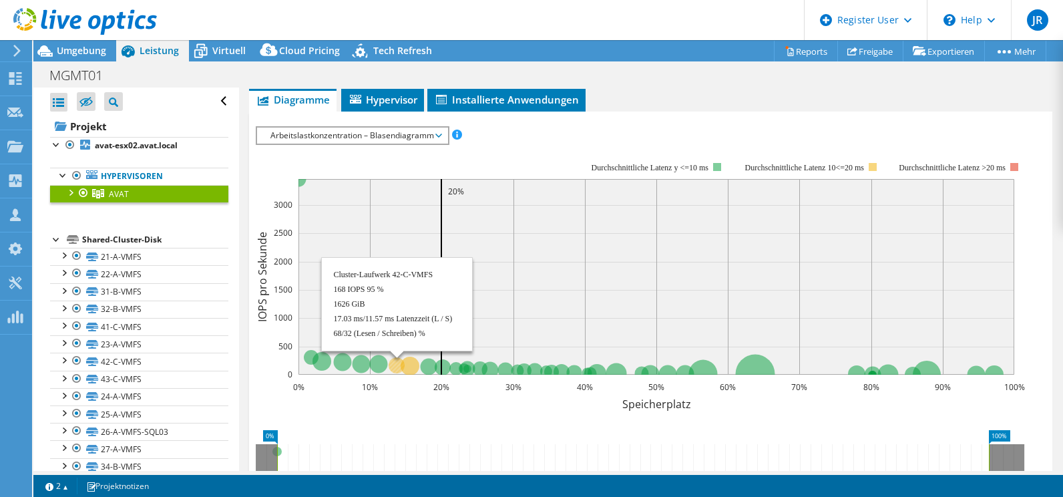
click at [393, 365] on circle at bounding box center [397, 365] width 16 height 16
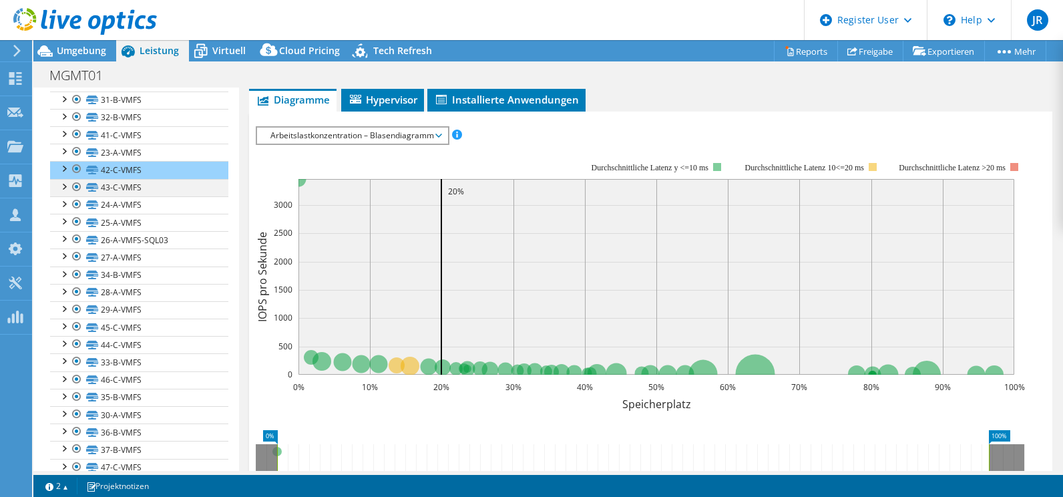
scroll to position [199, 0]
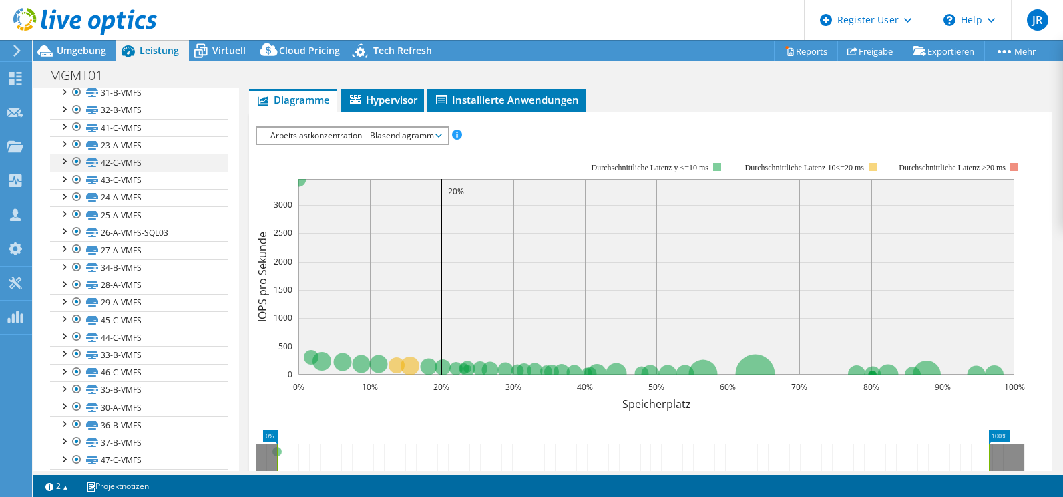
click at [62, 162] on div at bounding box center [63, 160] width 13 height 13
click at [62, 161] on div at bounding box center [63, 160] width 13 height 13
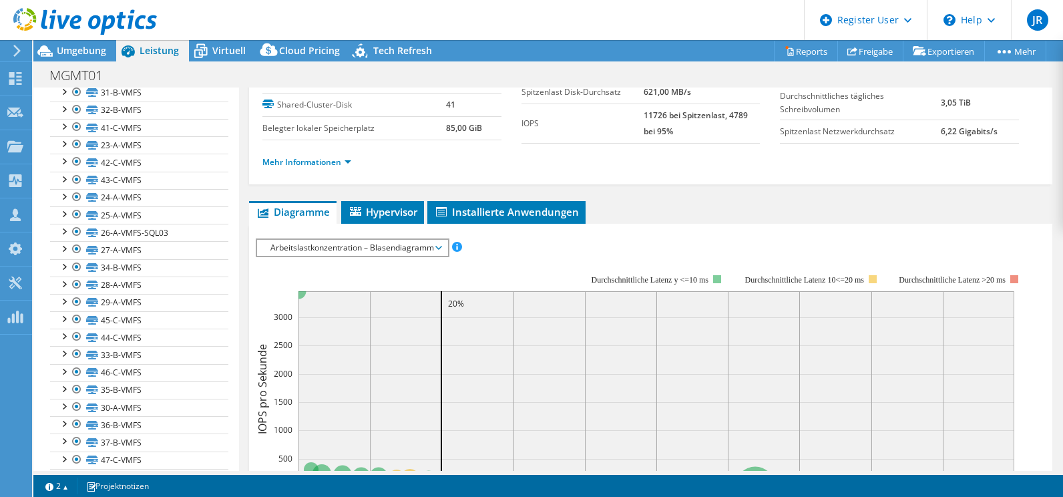
scroll to position [0, 0]
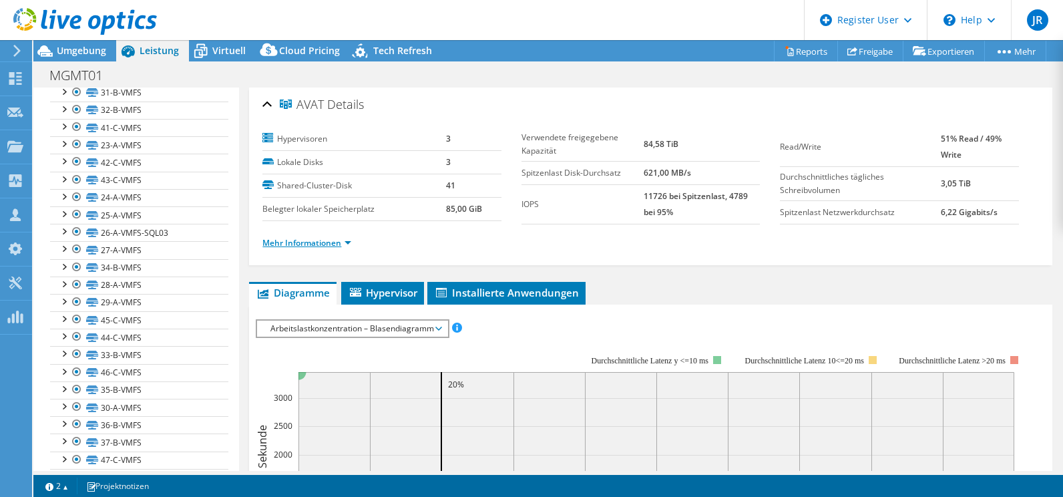
click at [319, 242] on link "Mehr Informationen" at bounding box center [306, 242] width 89 height 11
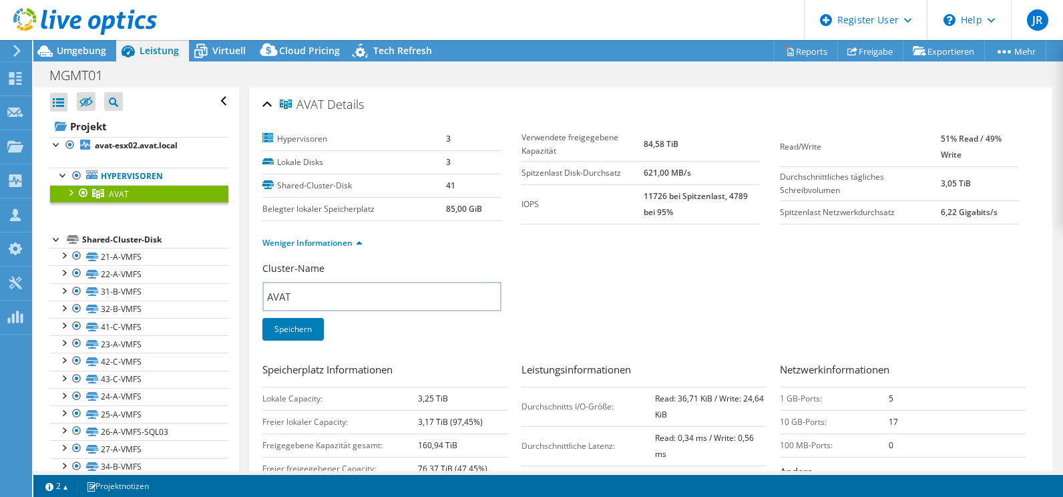
click at [142, 190] on link "AVAT" at bounding box center [139, 193] width 178 height 17
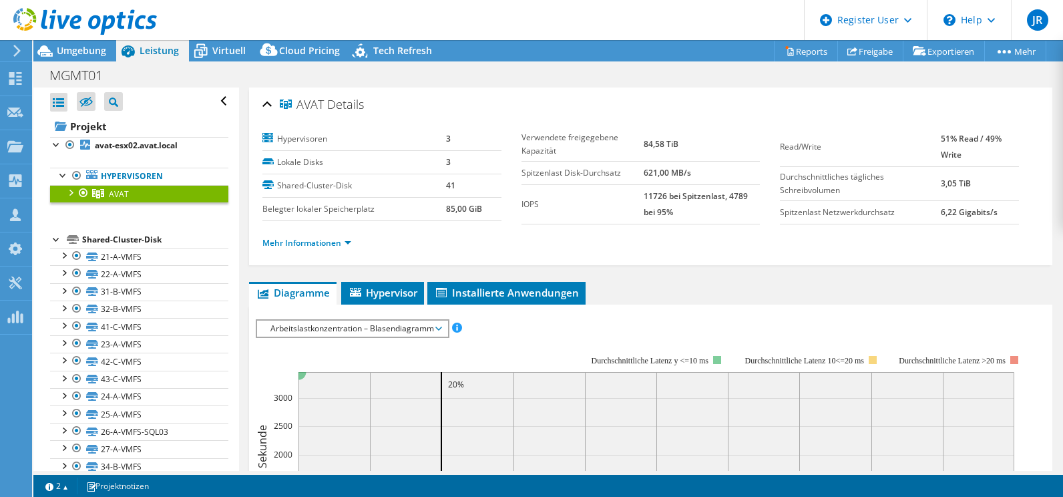
click at [73, 190] on div at bounding box center [69, 191] width 13 height 13
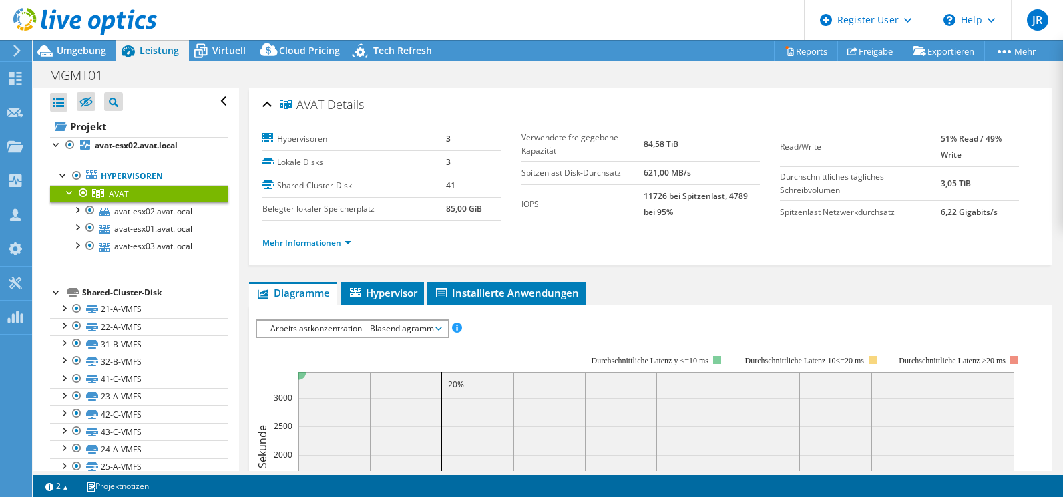
click at [408, 336] on span "Arbeitslastkonzentration – Blasendiagramm" at bounding box center [352, 328] width 177 height 16
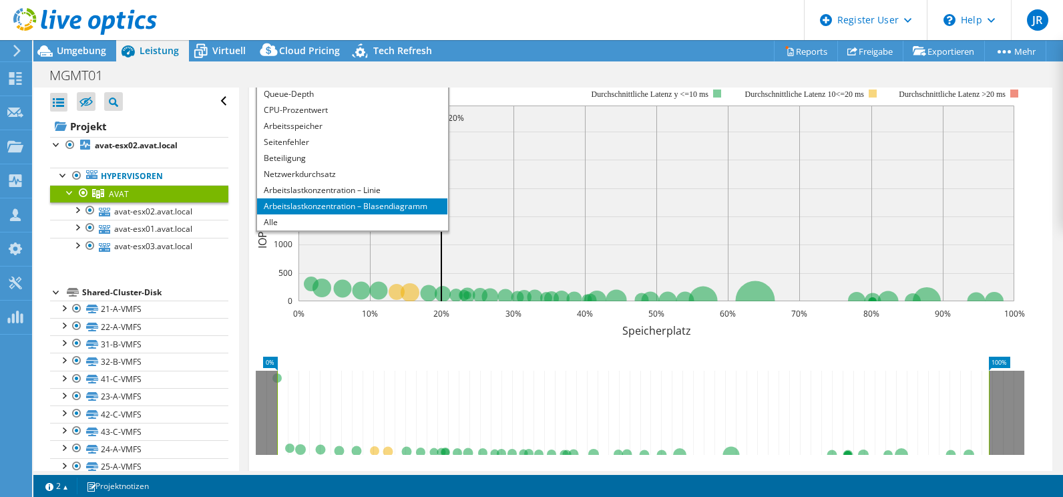
scroll to position [267, 0]
click at [269, 220] on li "Alle" at bounding box center [352, 222] width 190 height 16
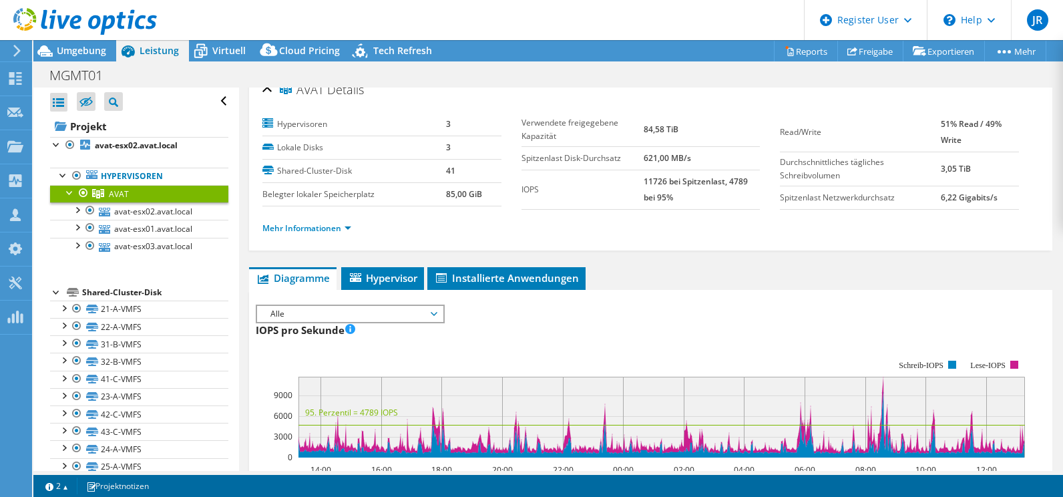
scroll to position [0, 0]
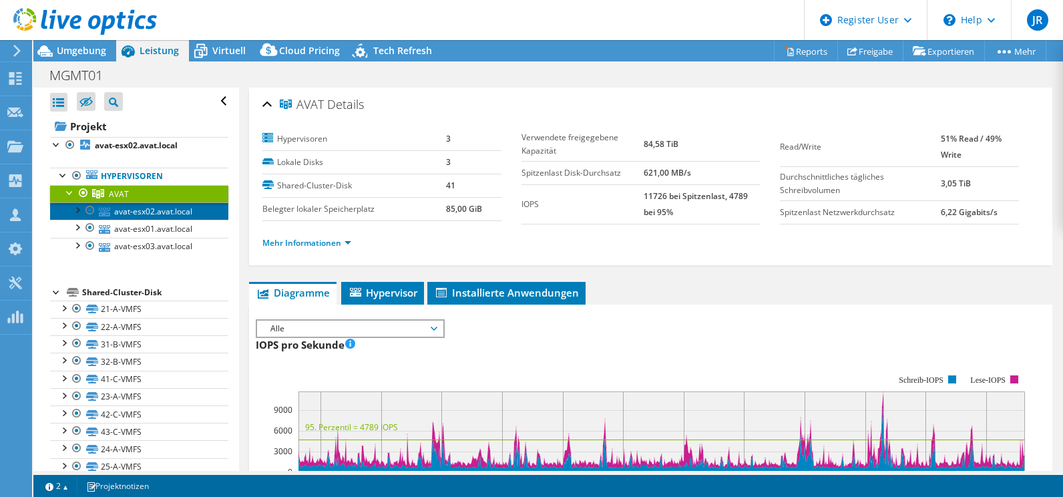
click at [127, 213] on link "avat-esx02.avat.local" at bounding box center [139, 210] width 178 height 17
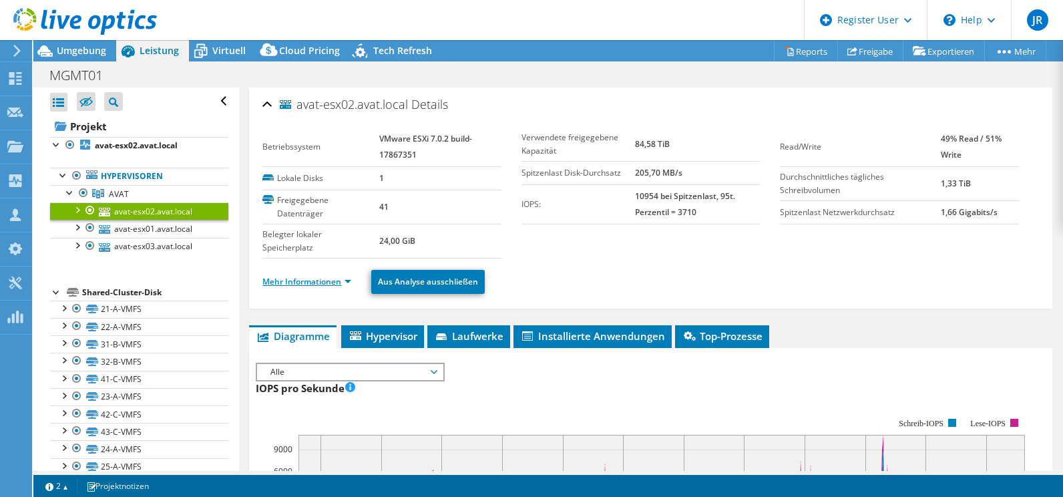
click at [288, 280] on link "Mehr Informationen" at bounding box center [306, 281] width 89 height 11
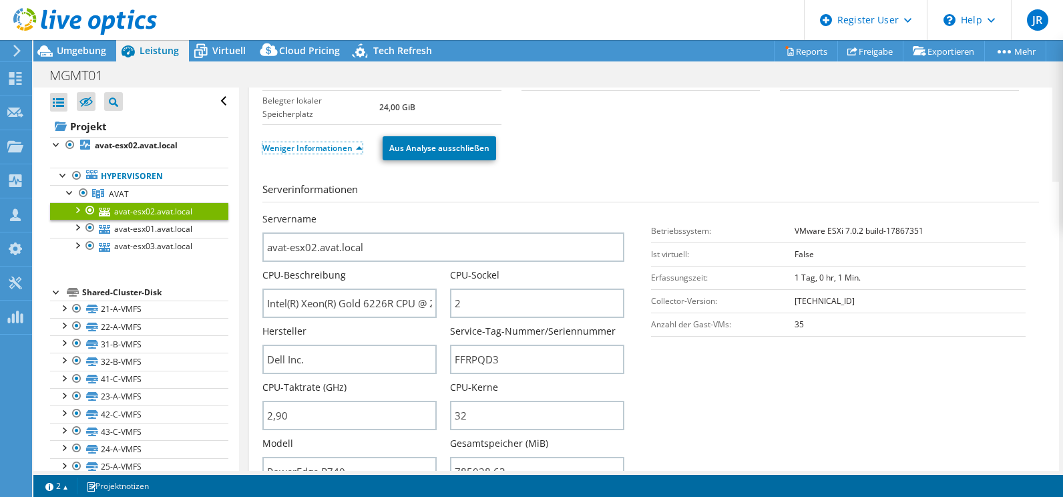
scroll to position [267, 0]
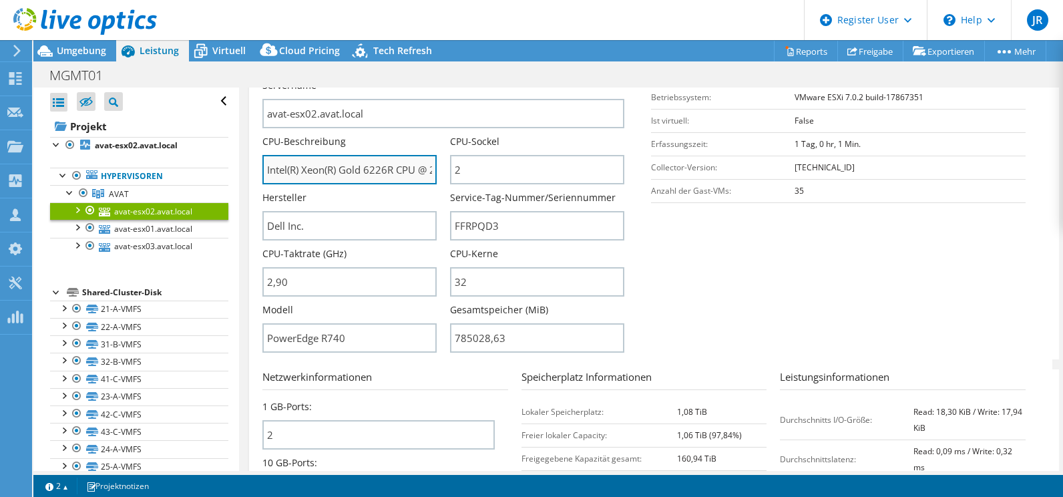
drag, startPoint x: 327, startPoint y: 175, endPoint x: 401, endPoint y: 182, distance: 74.5
click at [401, 182] on input "Intel(R) Xeon(R) Gold 6226R CPU @ 2.90GHz 289 GHz" at bounding box center [349, 169] width 174 height 29
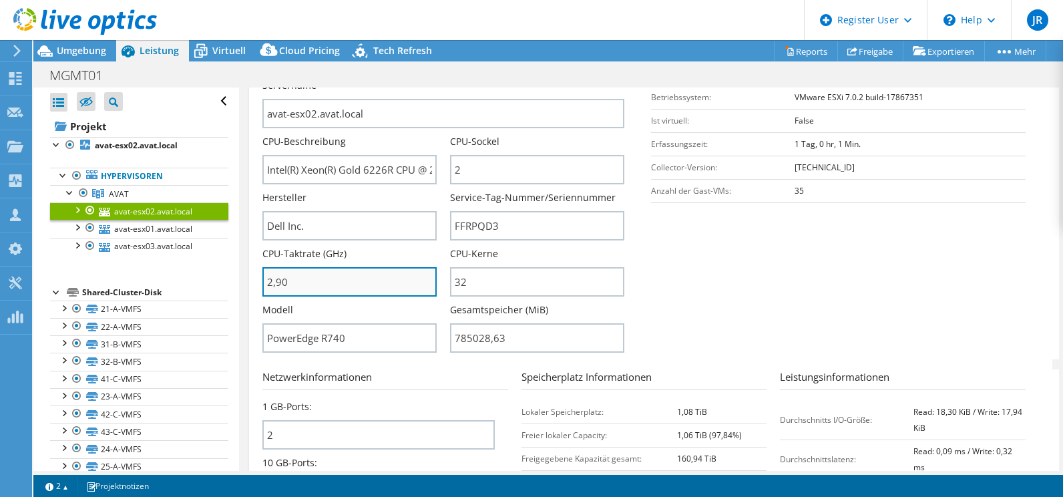
click at [326, 287] on input "2,90" at bounding box center [349, 281] width 174 height 29
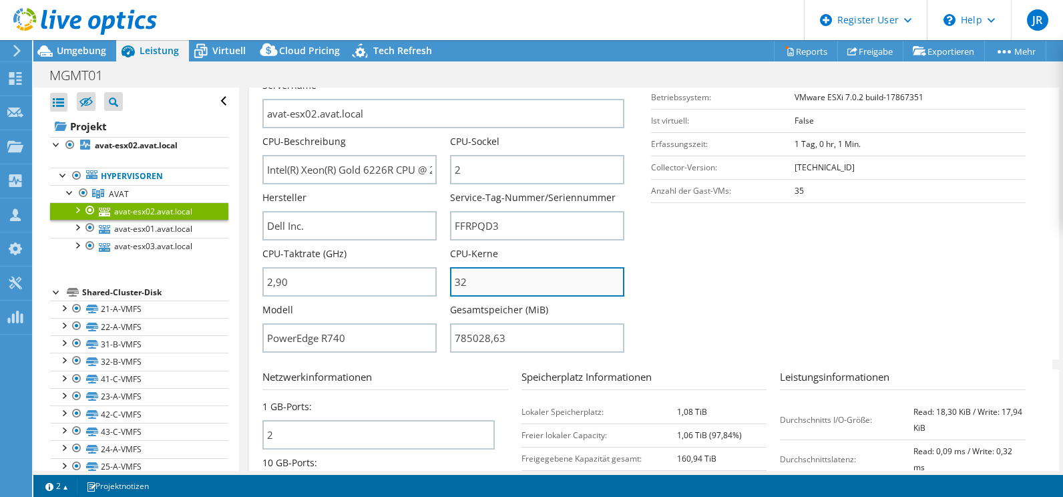
type input "290"
click at [483, 279] on input "32" at bounding box center [537, 281] width 174 height 29
click at [788, 311] on section "Serverinformationen Servername avat-esx02.avat.local CPU-Beschreibung Intel(R) …" at bounding box center [653, 203] width 783 height 311
click at [511, 280] on input "32" at bounding box center [537, 281] width 174 height 29
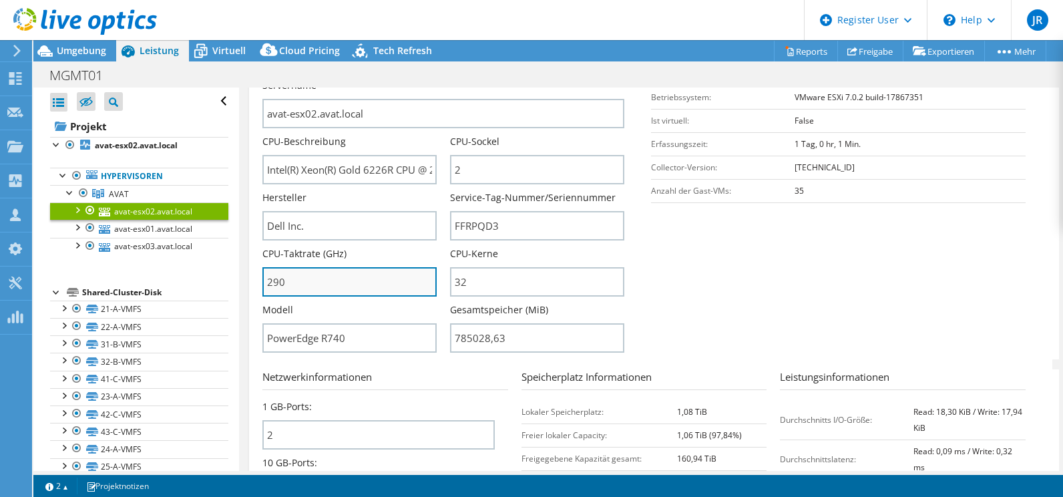
drag, startPoint x: 292, startPoint y: 277, endPoint x: 268, endPoint y: 279, distance: 24.1
click at [268, 279] on input "290" at bounding box center [349, 281] width 174 height 29
click at [762, 272] on section "Serverinformationen Servername avat-esx02.avat.local CPU-Beschreibung Intel(R) …" at bounding box center [653, 203] width 783 height 311
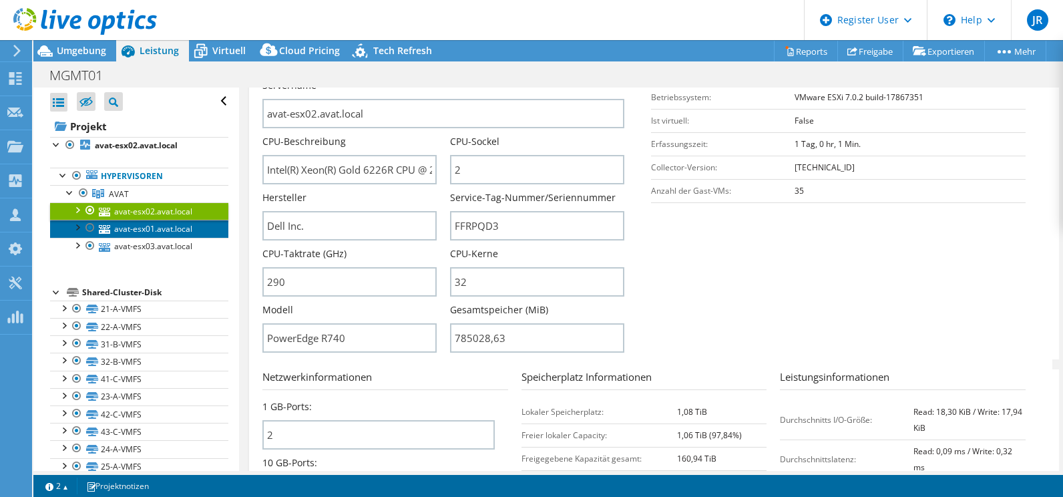
click at [150, 226] on link "avat-esx01.avat.local" at bounding box center [139, 228] width 178 height 17
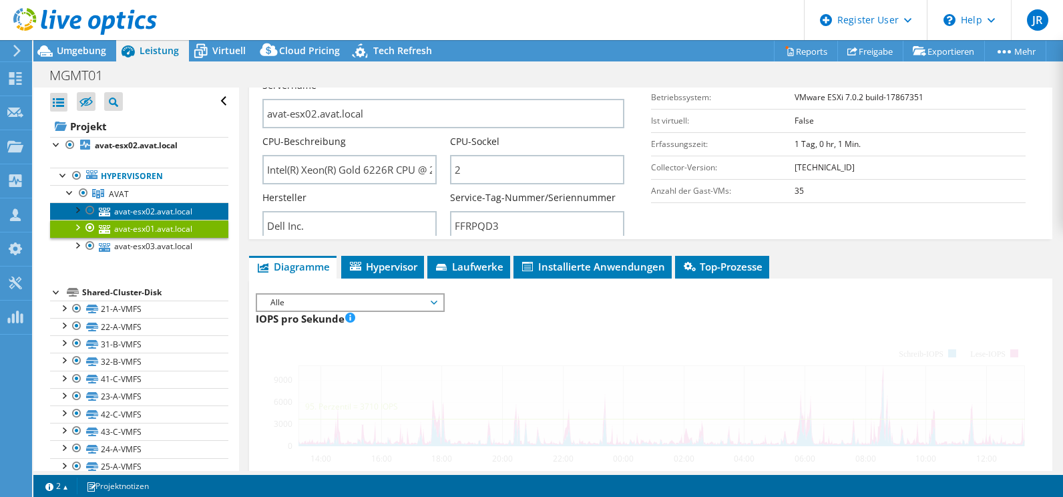
click at [129, 204] on link "avat-esx02.avat.local" at bounding box center [139, 210] width 178 height 17
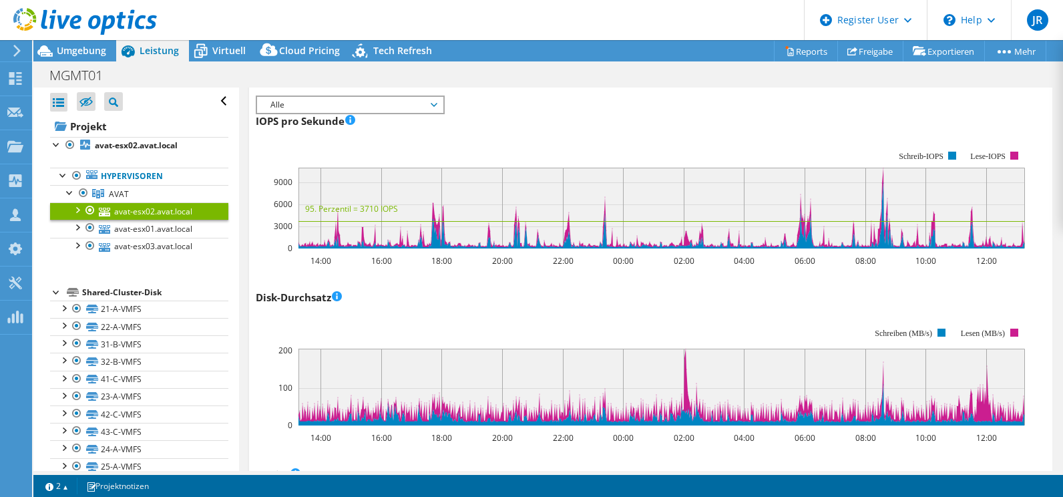
scroll to position [134, 0]
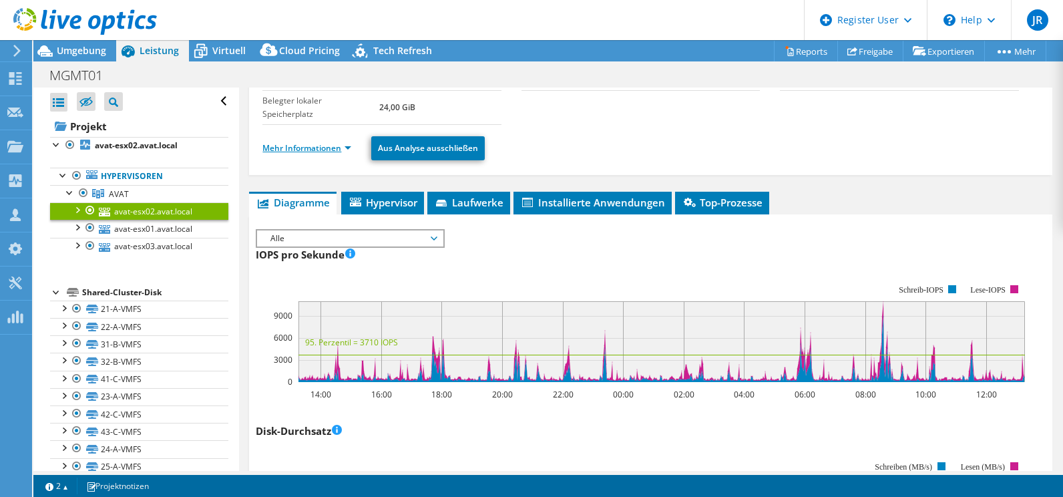
click at [302, 152] on link "Mehr Informationen" at bounding box center [306, 147] width 89 height 11
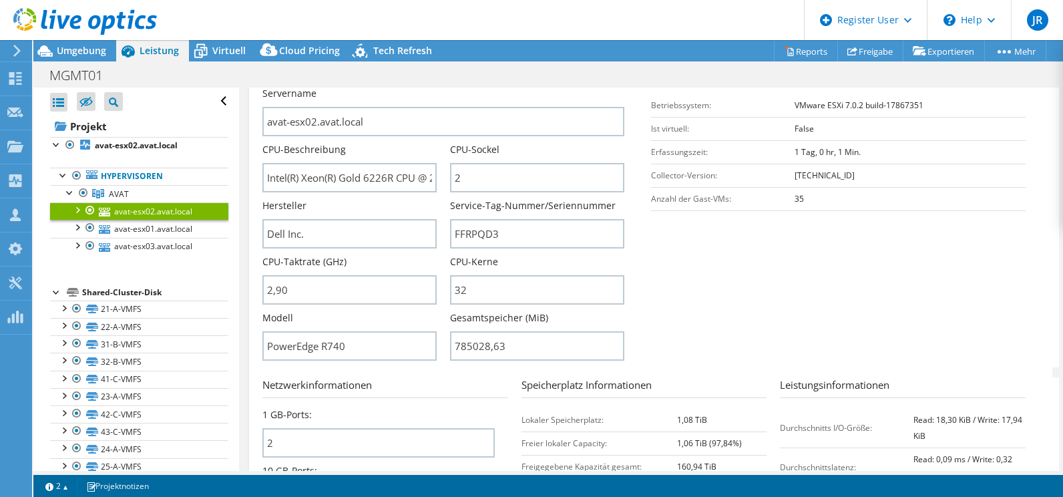
scroll to position [267, 0]
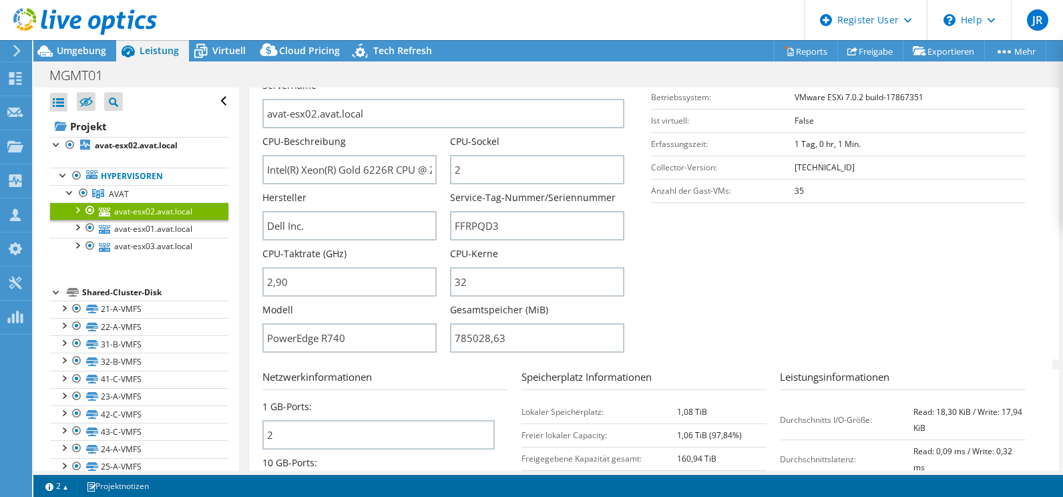
click at [755, 278] on section "Serverinformationen Servername avat-esx02.avat.local CPU-Beschreibung Intel(R) …" at bounding box center [653, 203] width 783 height 311
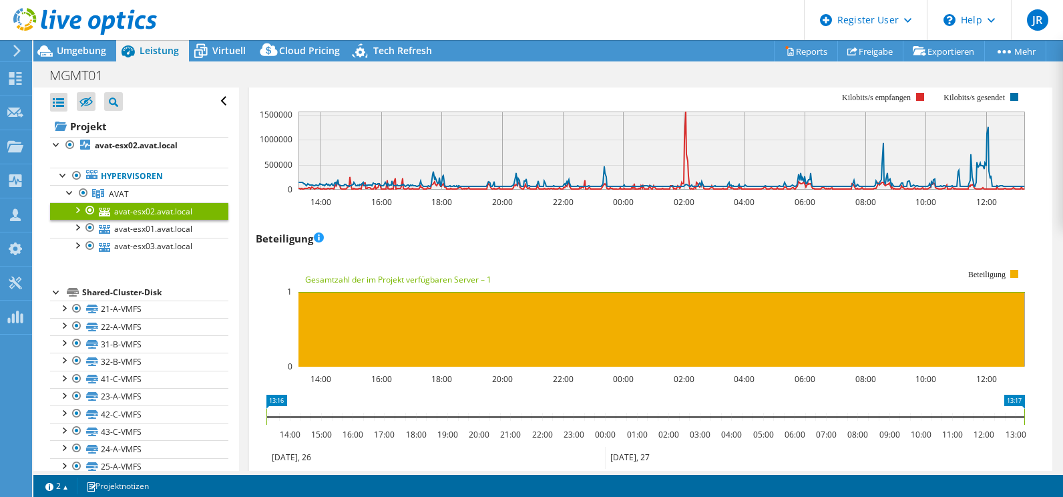
scroll to position [2337, 0]
